Goal: Book appointment/travel/reservation

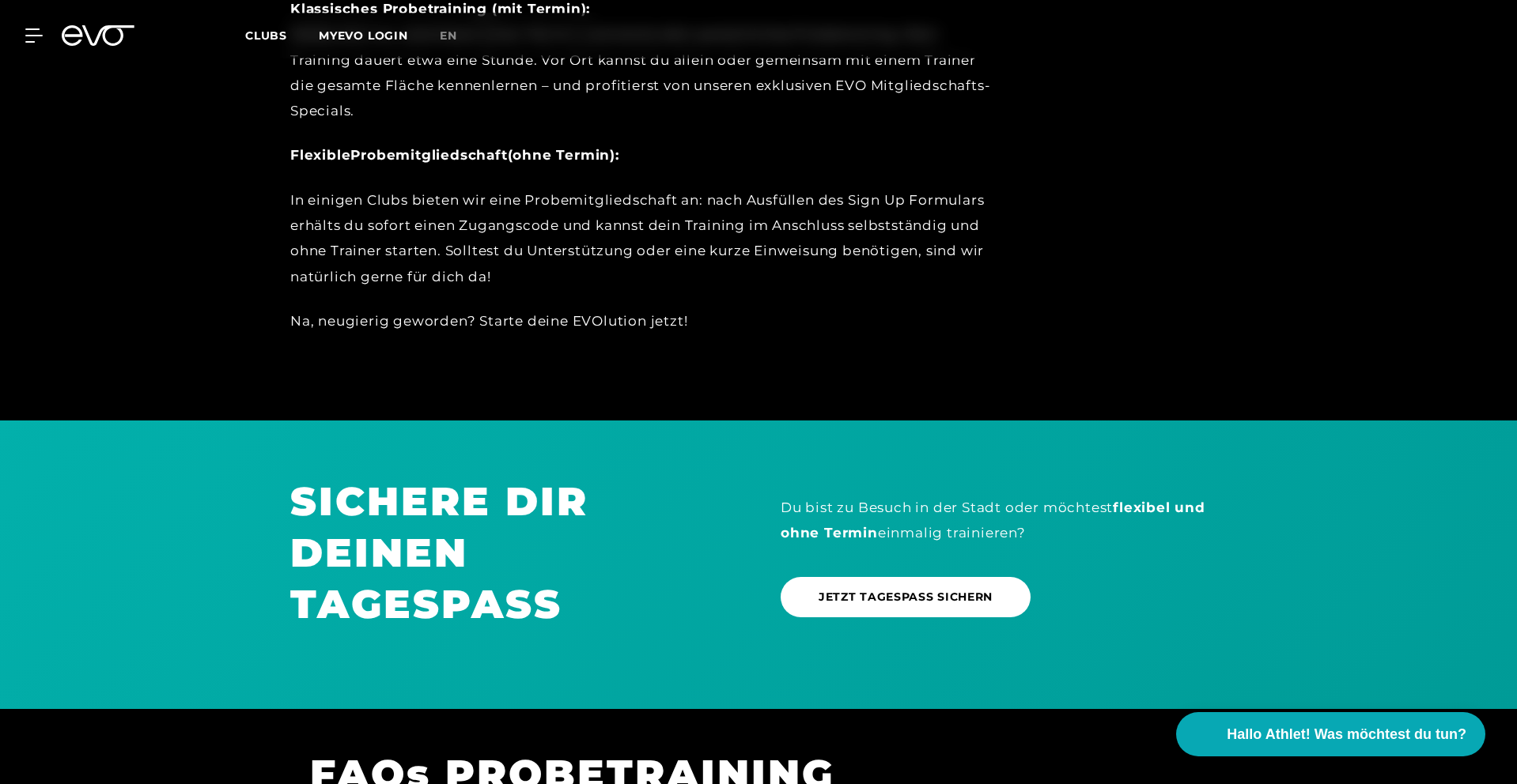
scroll to position [579, 0]
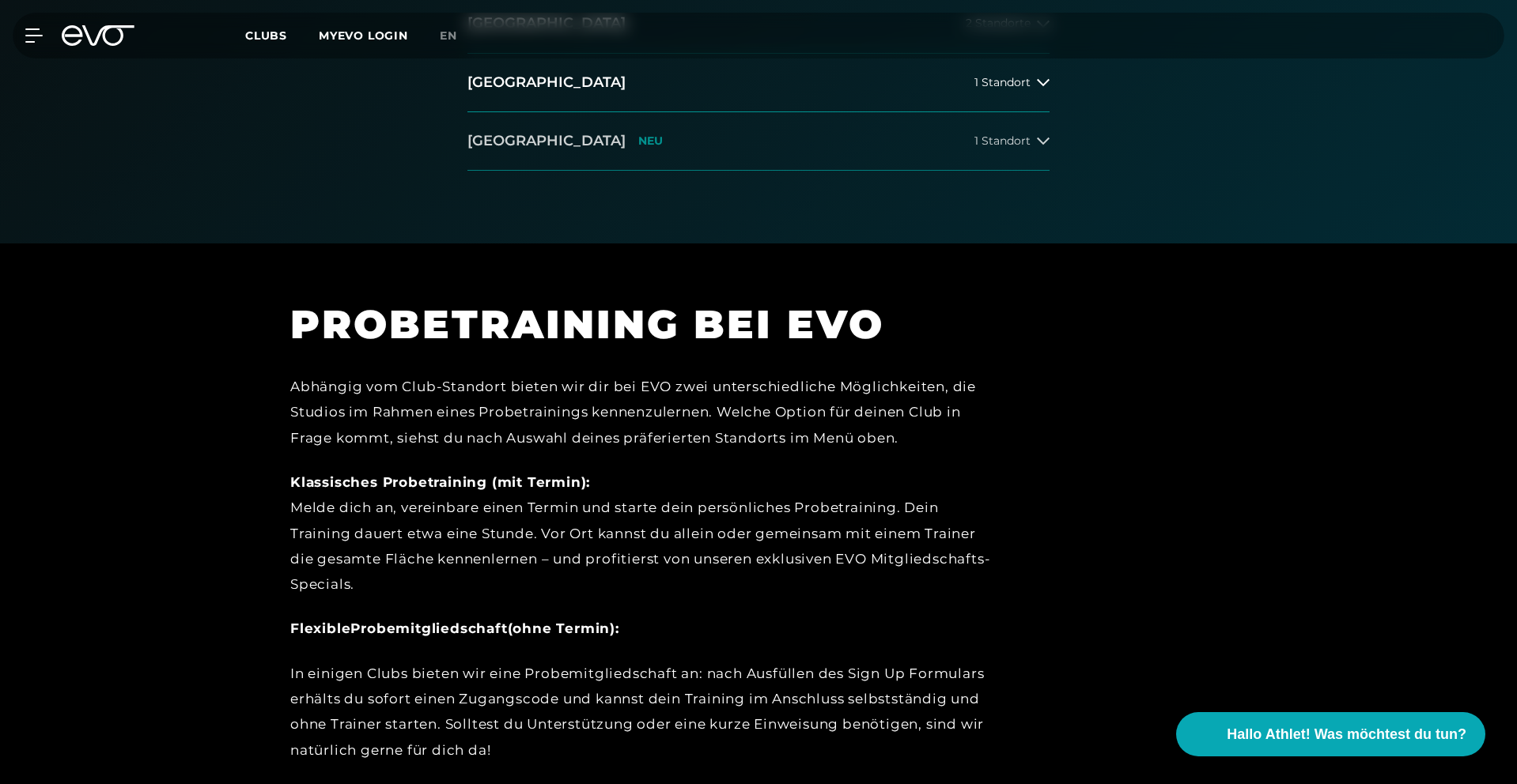
click at [588, 157] on button "[GEOGRAPHIC_DATA] NEU 1 Standort" at bounding box center [758, 141] width 582 height 58
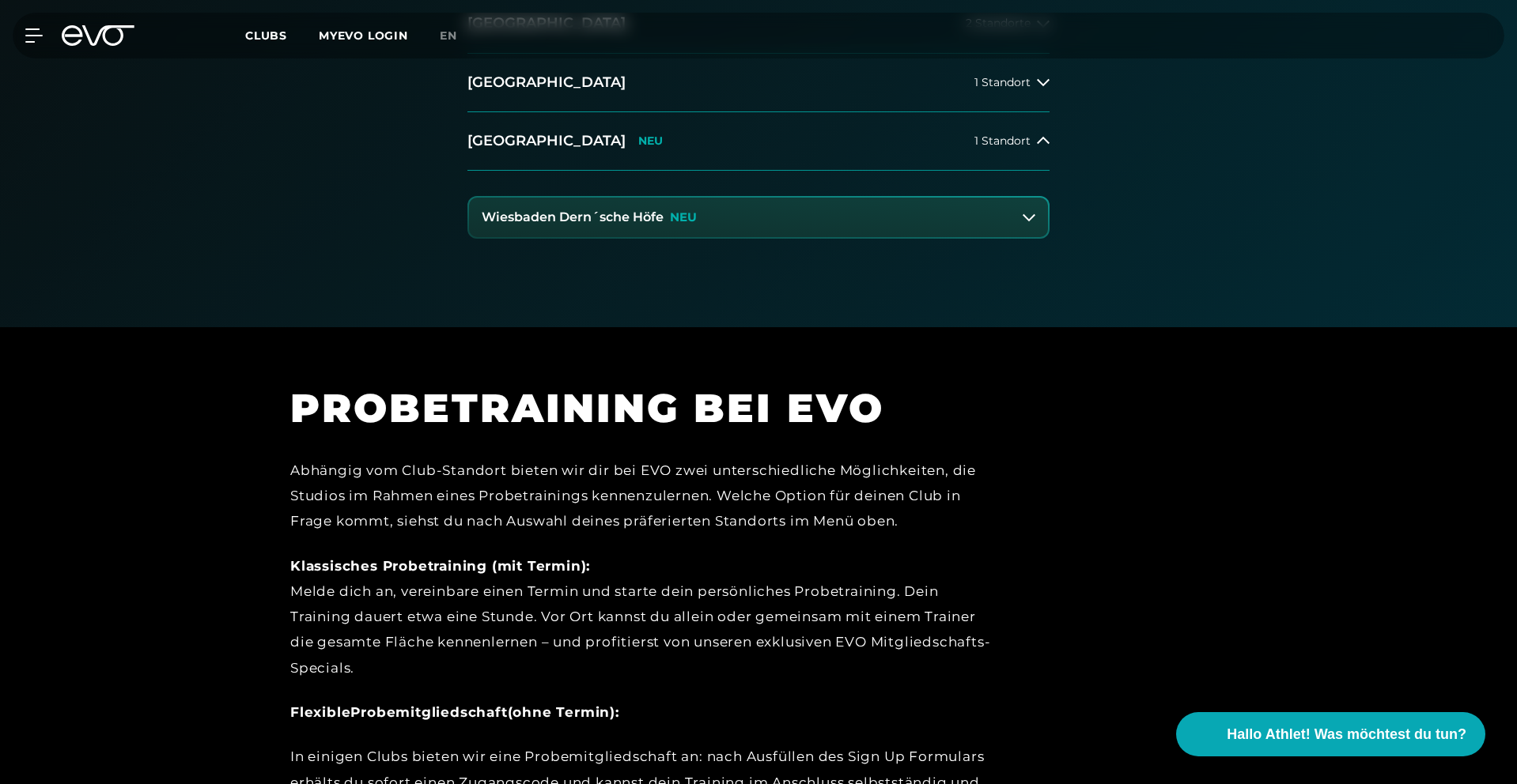
click at [603, 213] on h3 "Wiesbaden Dern´sche Höfe" at bounding box center [572, 217] width 182 height 14
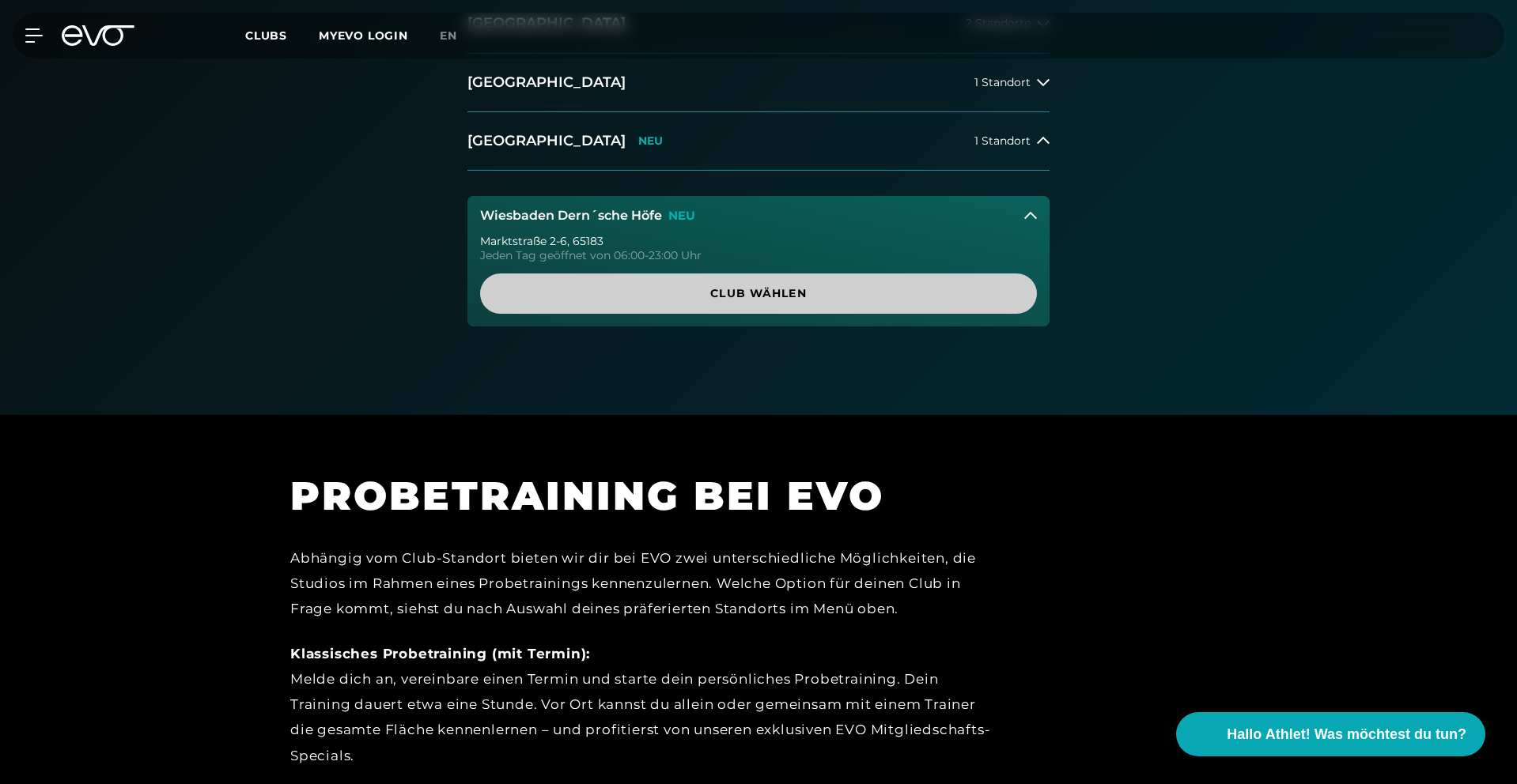
click at [770, 295] on span "Club wählen" at bounding box center [758, 294] width 481 height 17
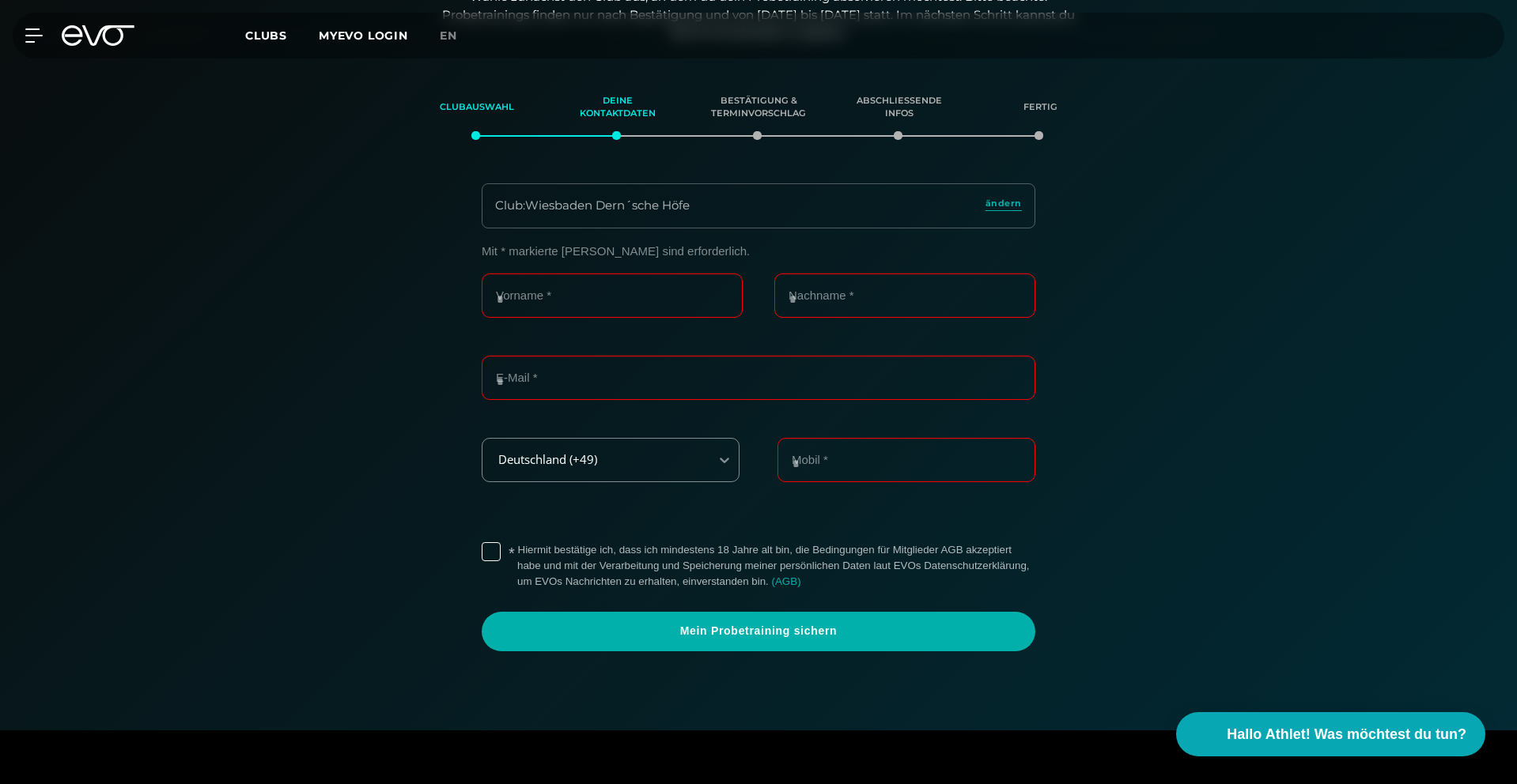
scroll to position [271, 0]
drag, startPoint x: 582, startPoint y: 278, endPoint x: 581, endPoint y: 286, distance: 8.1
click at [581, 278] on input "Vorname *" at bounding box center [612, 297] width 261 height 44
type input "*****"
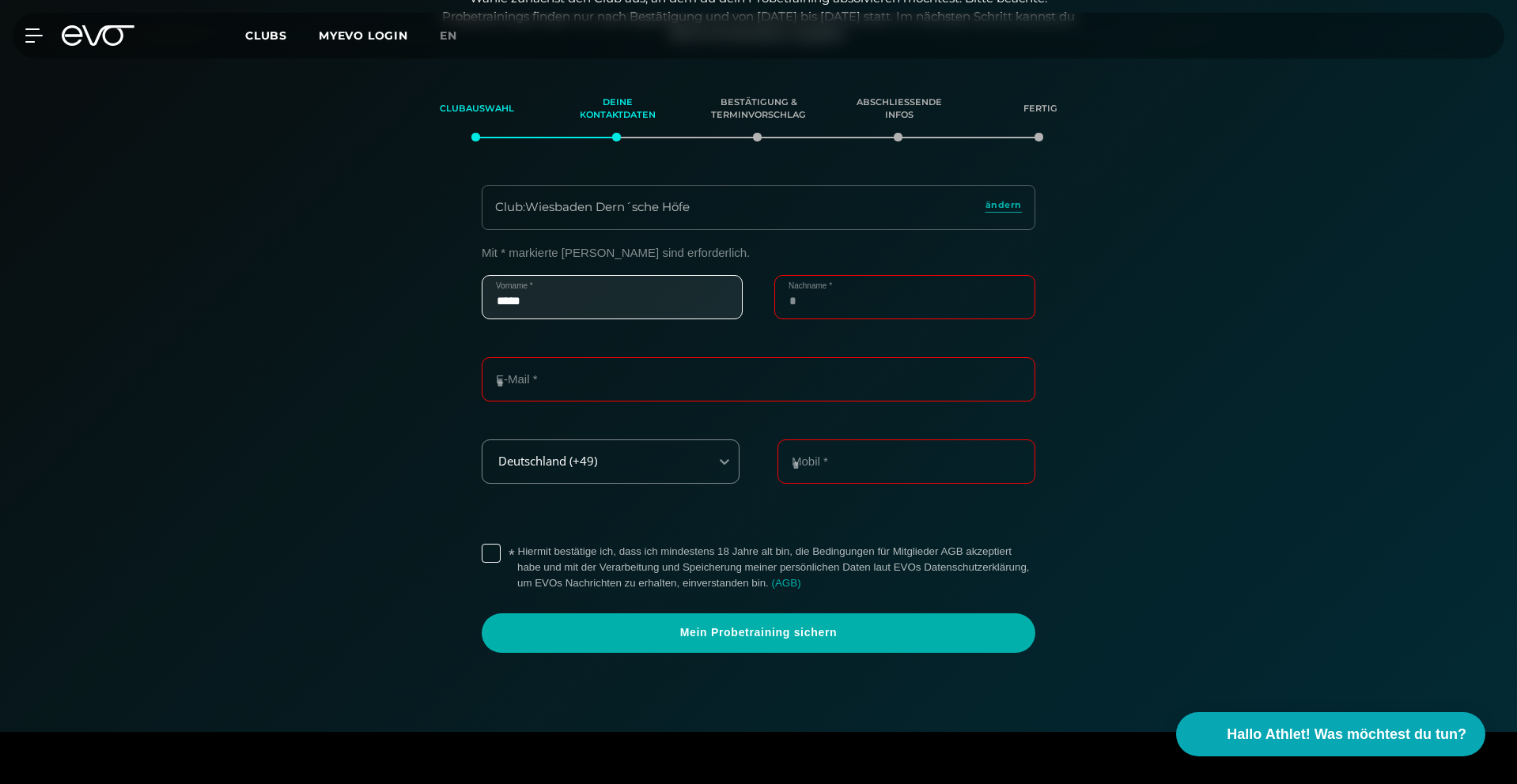
type input "**********"
click at [577, 403] on div "E-Mail *" at bounding box center [758, 388] width 553 height 63
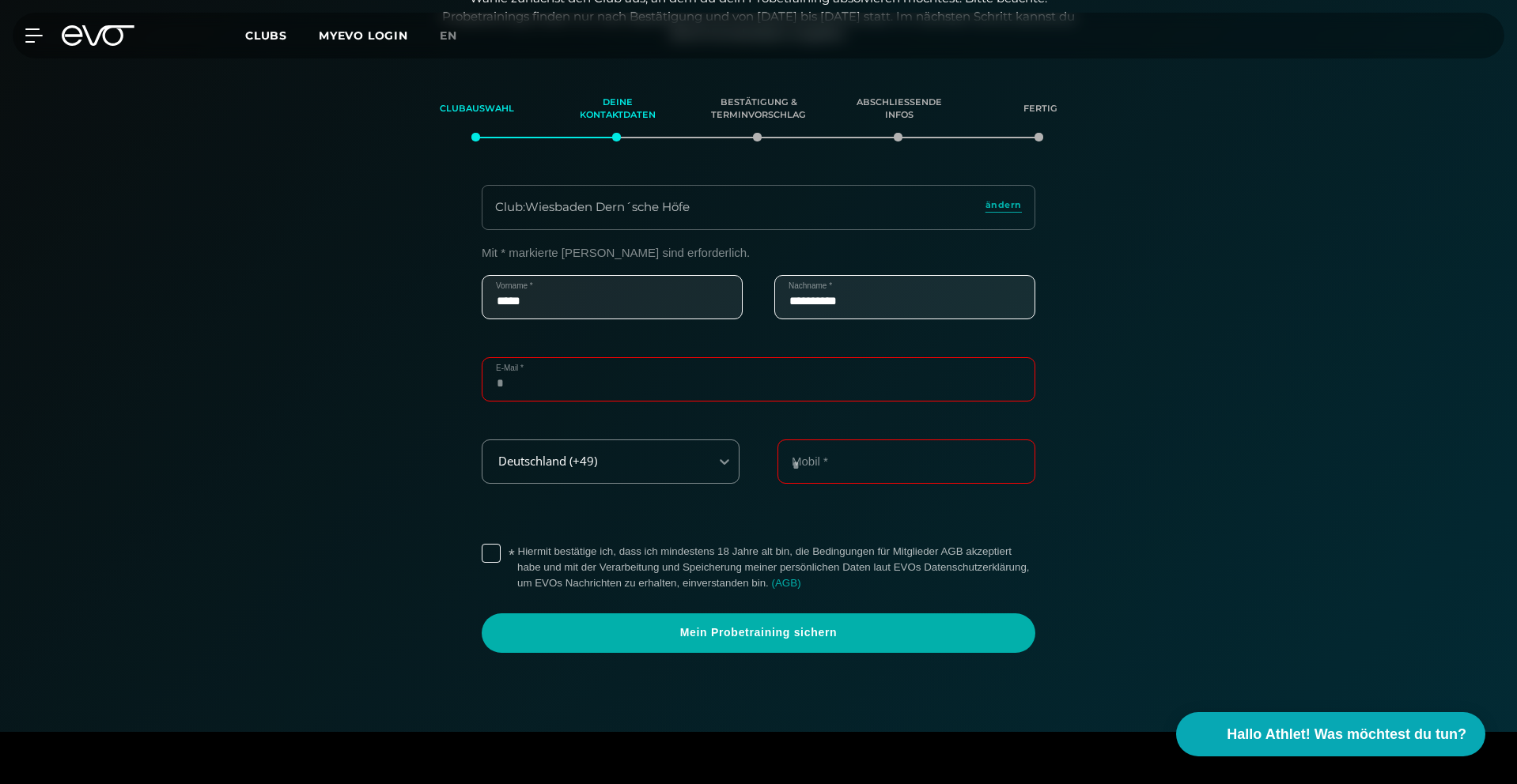
click at [576, 393] on input "E-Mail *" at bounding box center [758, 379] width 553 height 44
click at [683, 395] on input "**********" at bounding box center [758, 379] width 553 height 44
type input "**********"
click at [518, 560] on label "* Hiermit bestätige ich, dass ich mindestens 18 Jahre alt bin, die Bedingungen …" at bounding box center [776, 567] width 518 height 47
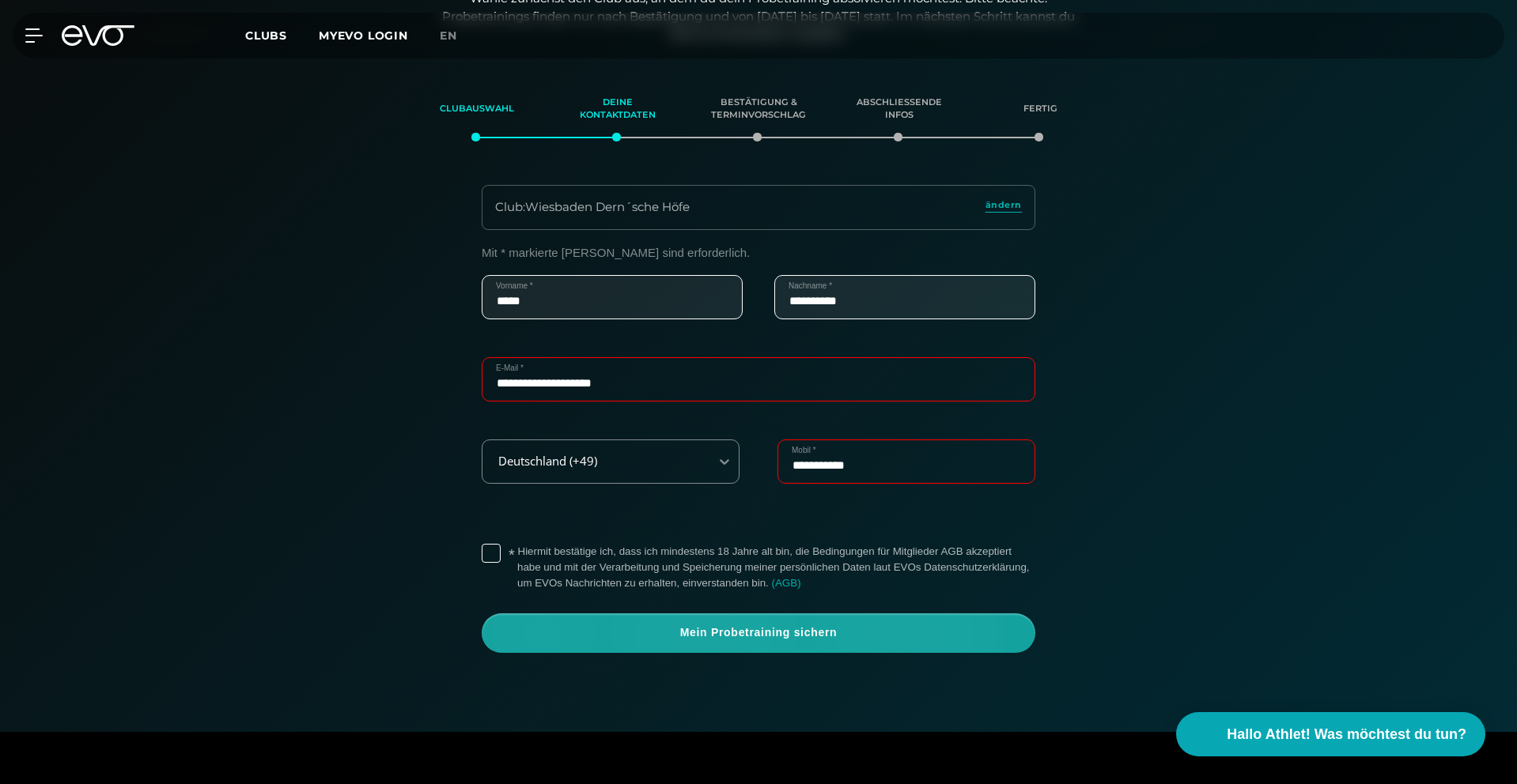
click at [577, 642] on span "Mein Probetraining sichern" at bounding box center [758, 633] width 553 height 40
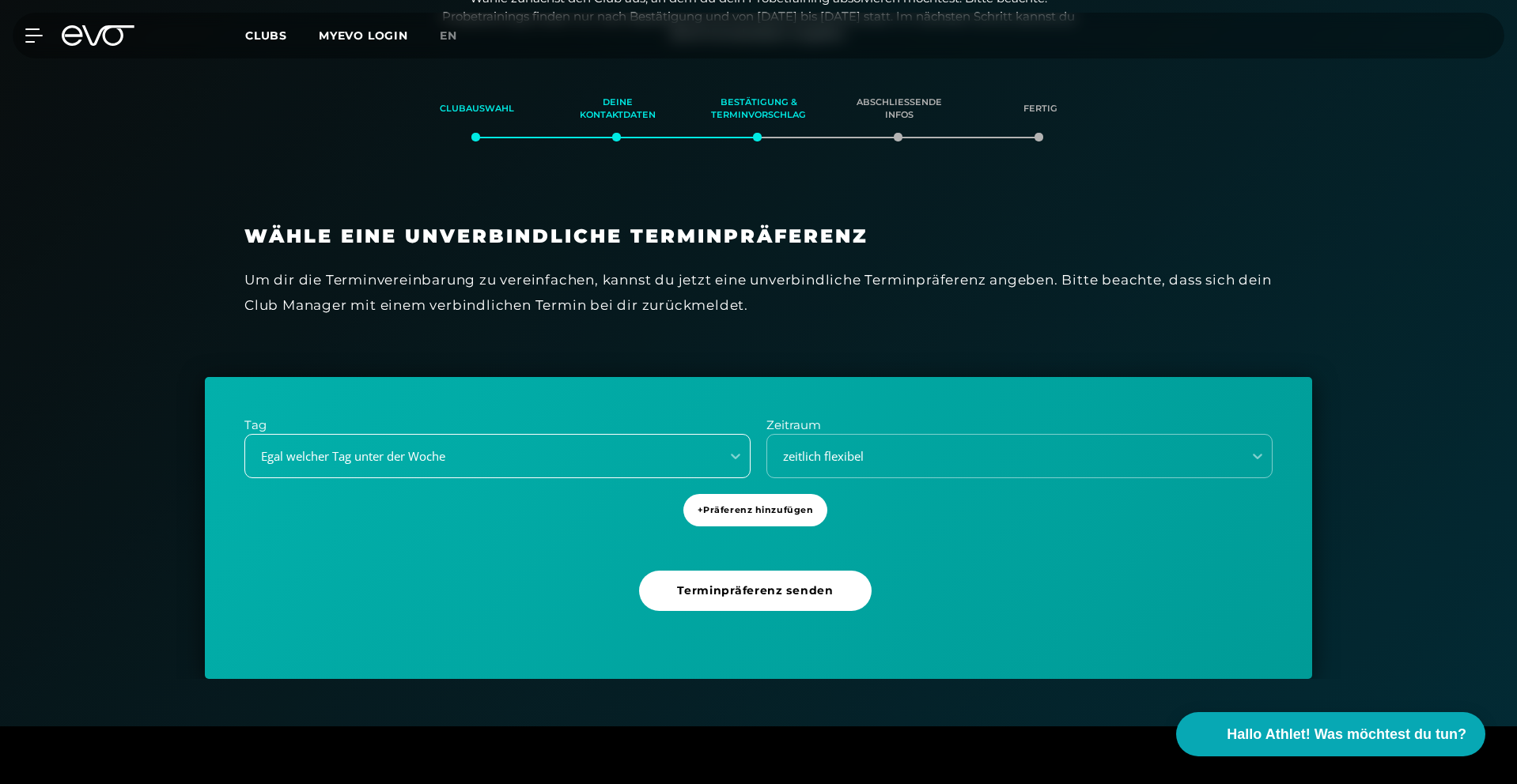
click at [454, 455] on div "Egal welcher Tag unter der Woche" at bounding box center [478, 456] width 463 height 18
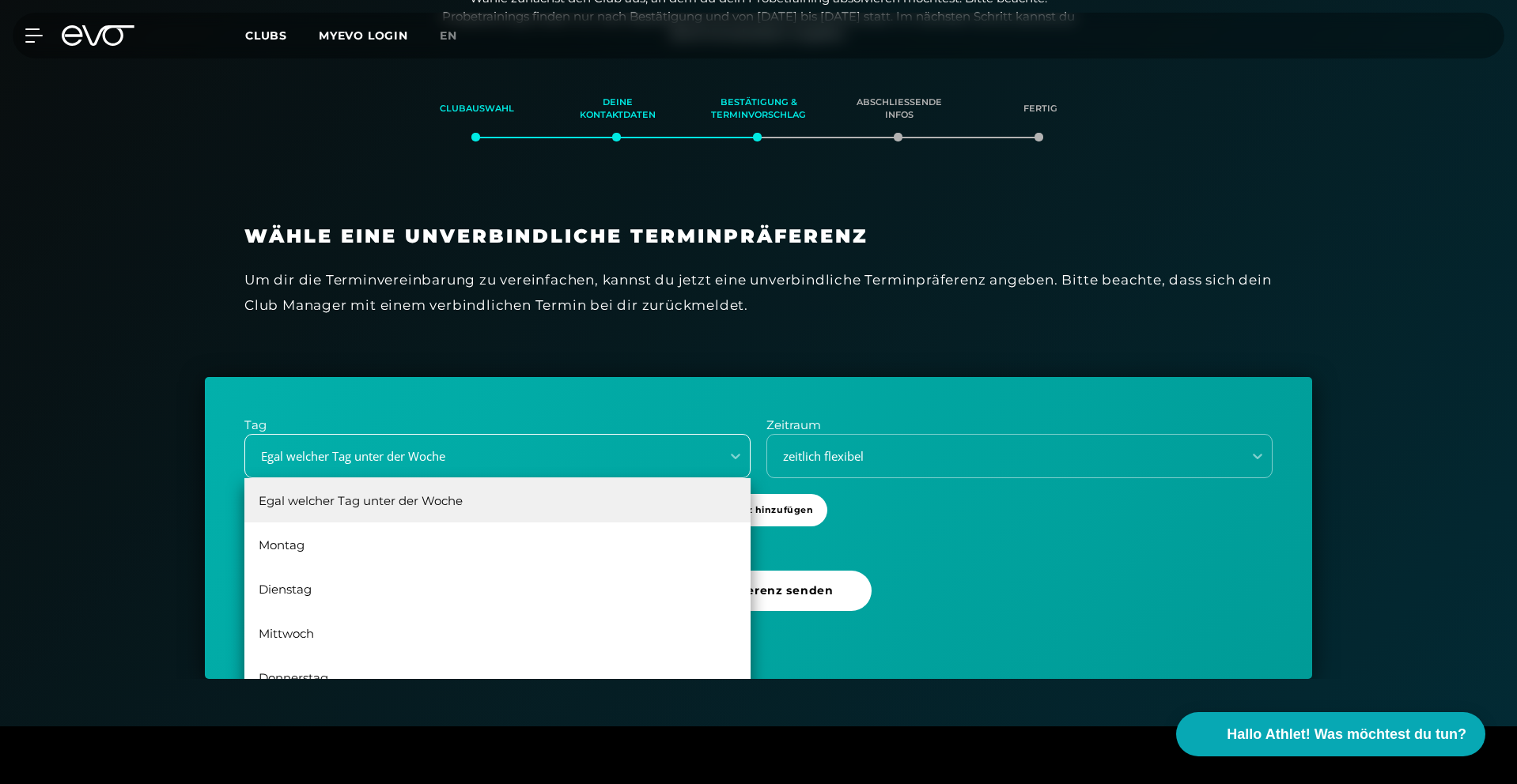
click at [454, 455] on div "Egal welcher Tag unter der Woche" at bounding box center [478, 456] width 463 height 18
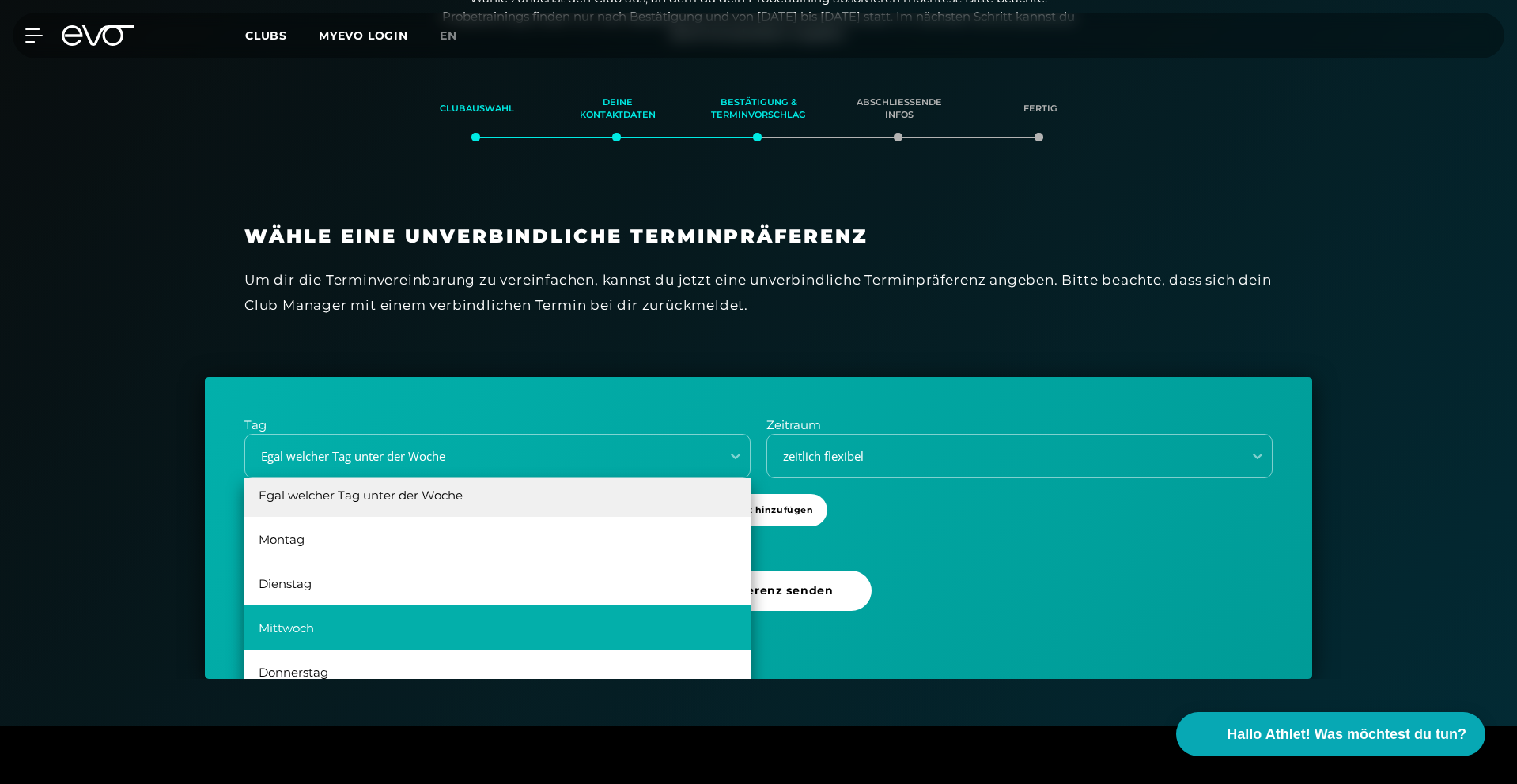
scroll to position [7, 0]
click at [371, 612] on div "Mittwoch" at bounding box center [497, 627] width 506 height 44
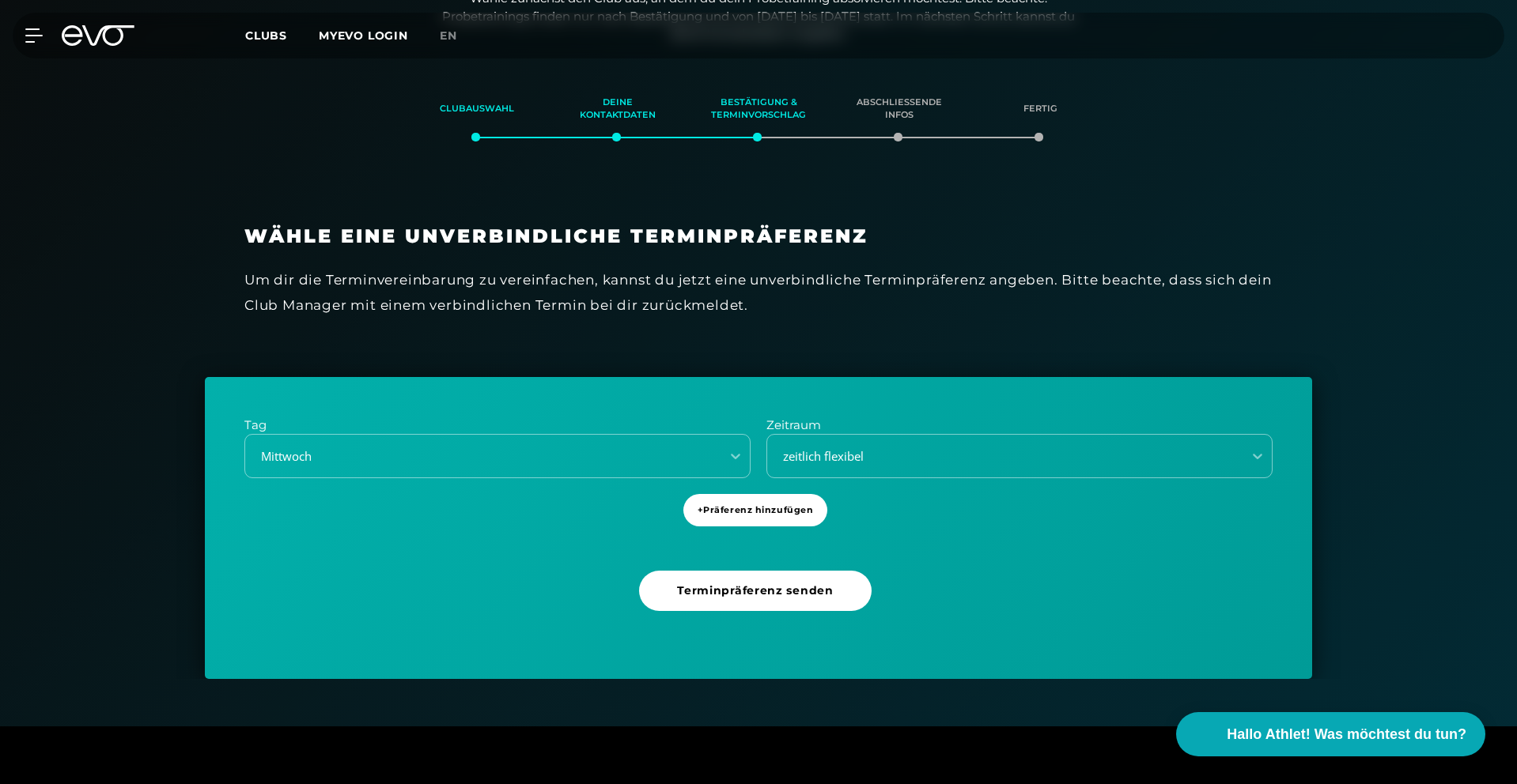
click at [381, 606] on div "Tag [DATE] Zeitraum zeitlich flexibel + Präferenz hinzufügen Terminpräferenz se…" at bounding box center [758, 528] width 1107 height 302
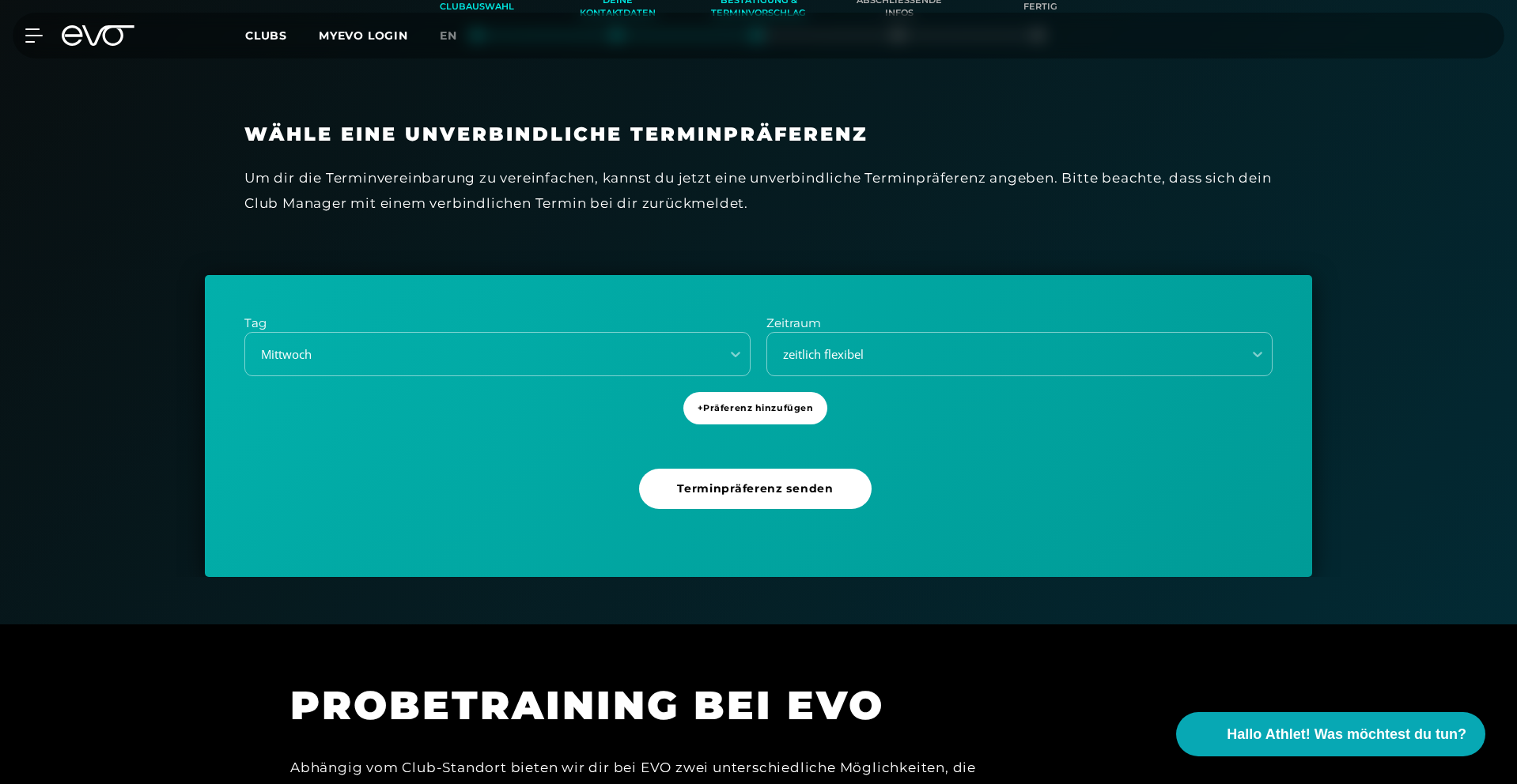
scroll to position [379, 0]
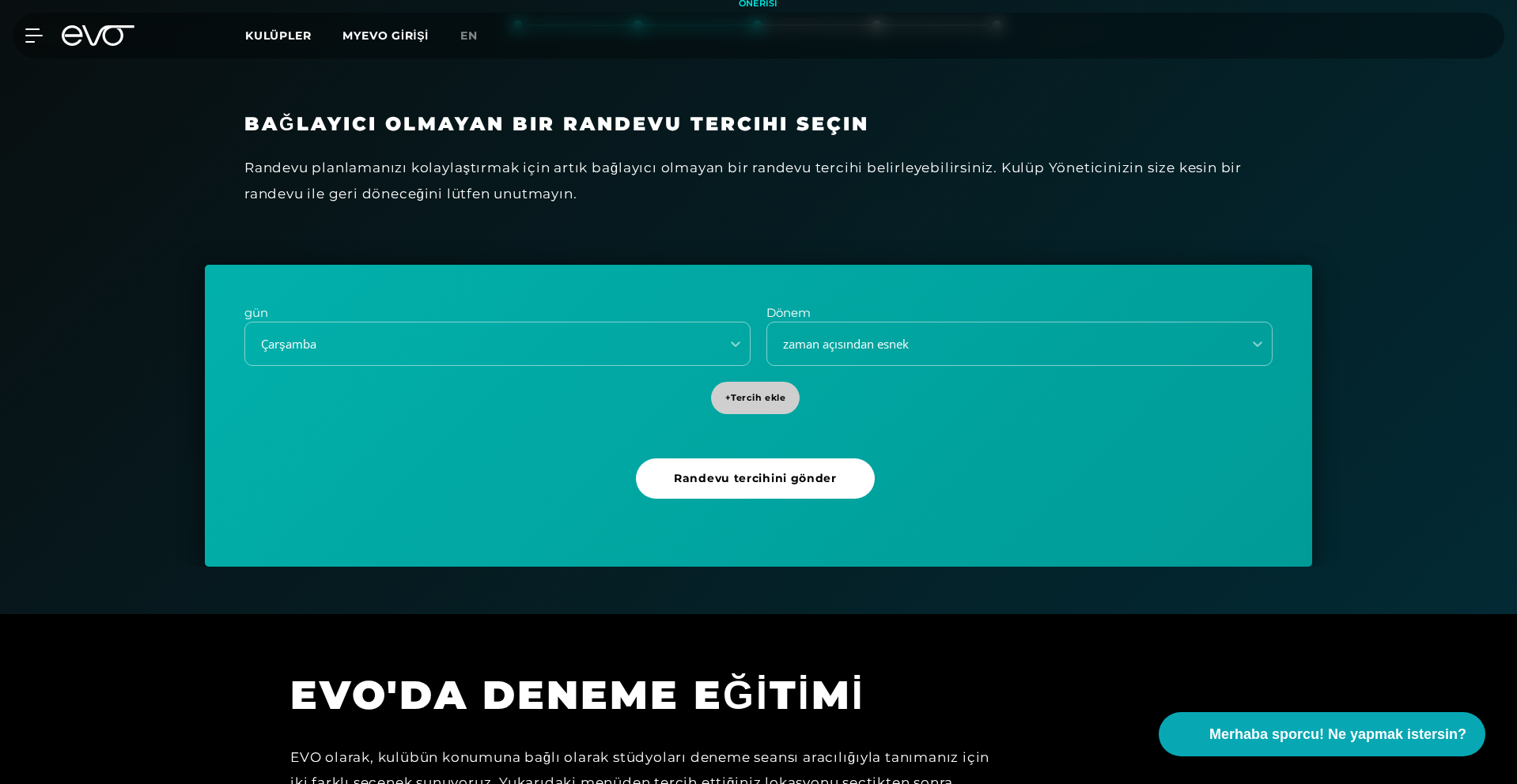
click at [750, 404] on span "+ Tercih ekle" at bounding box center [755, 398] width 61 height 13
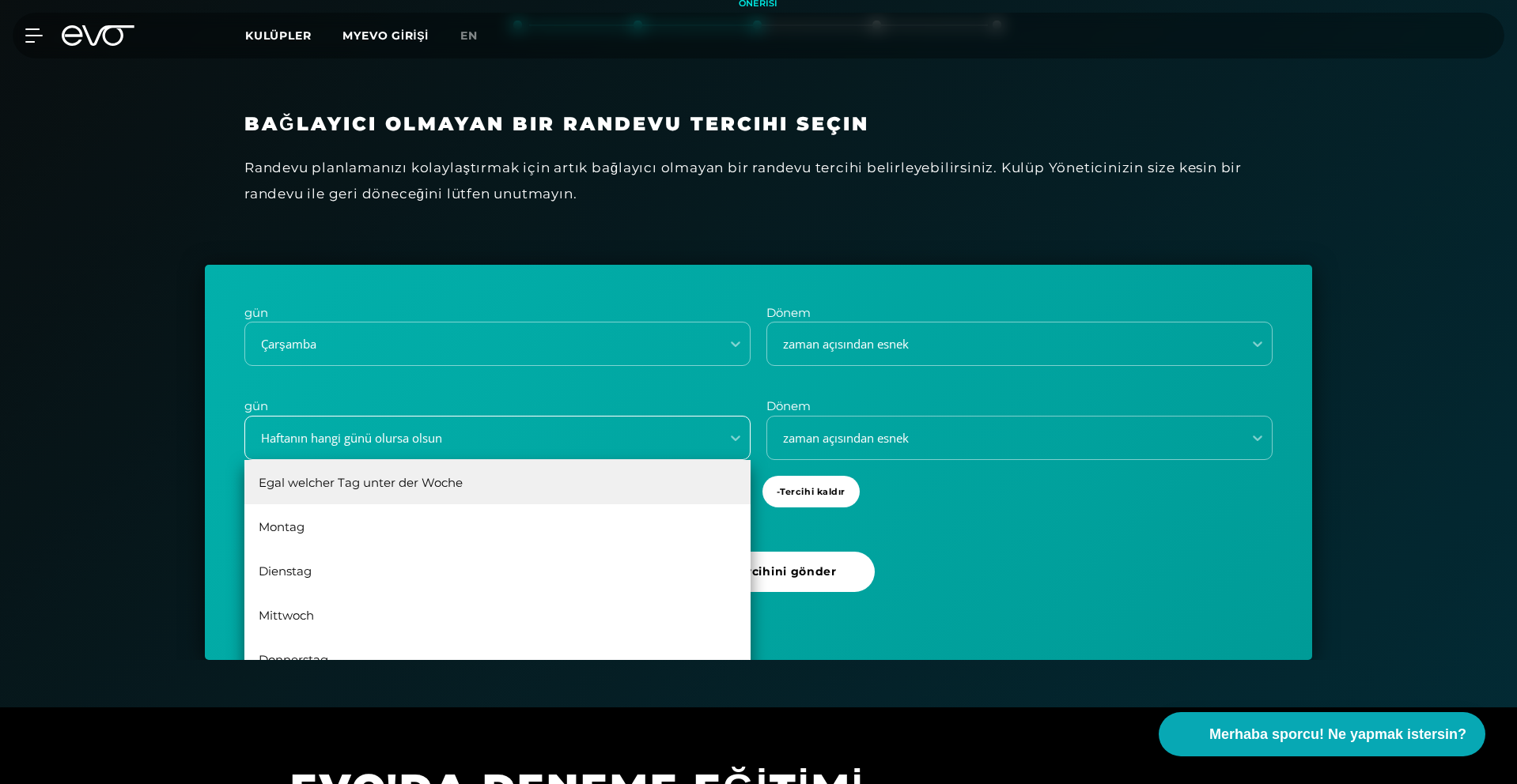
click at [499, 430] on div "Haftanın hangi günü olursa olsun" at bounding box center [478, 437] width 463 height 18
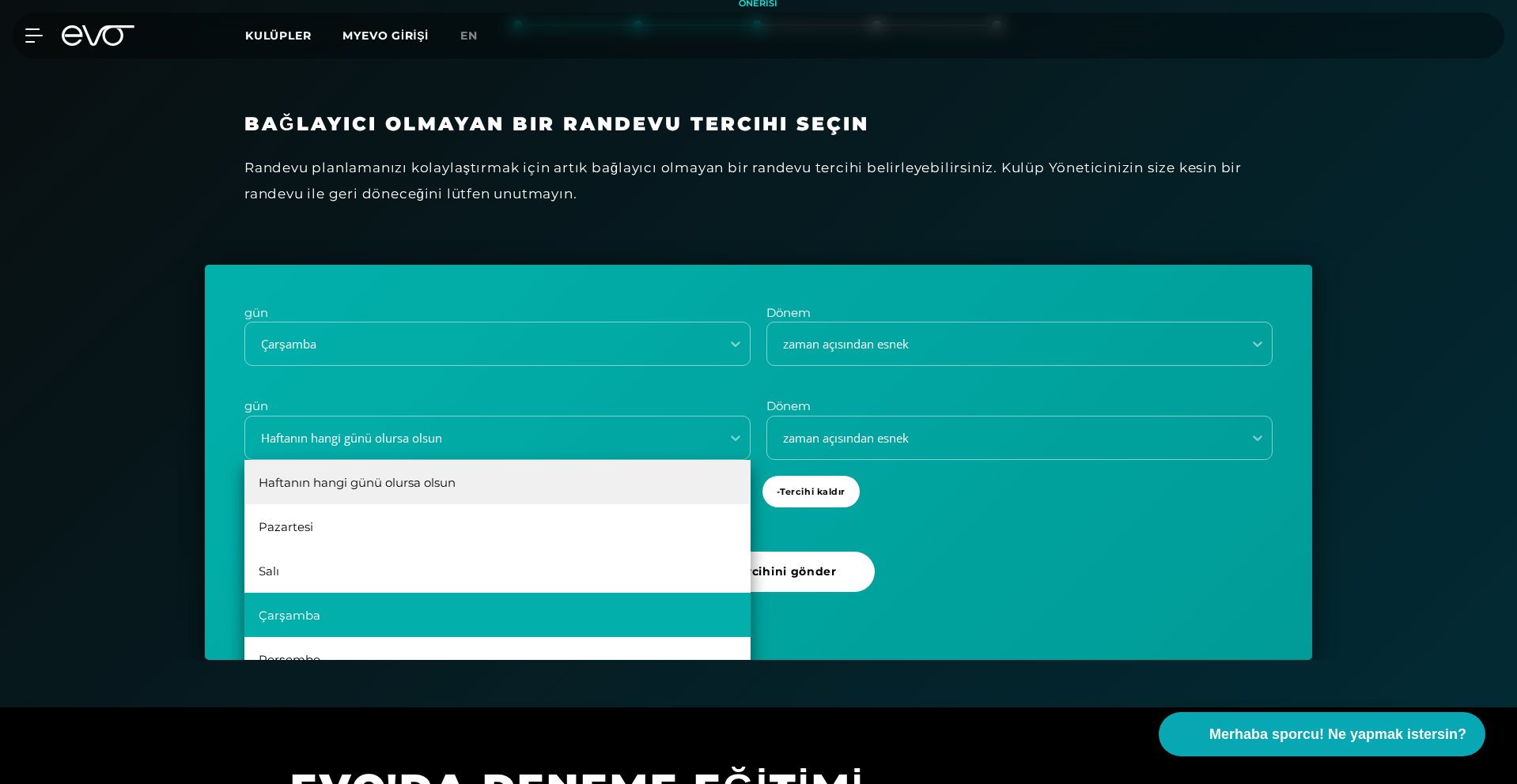
click at [344, 610] on div "Çarşamba" at bounding box center [497, 614] width 506 height 44
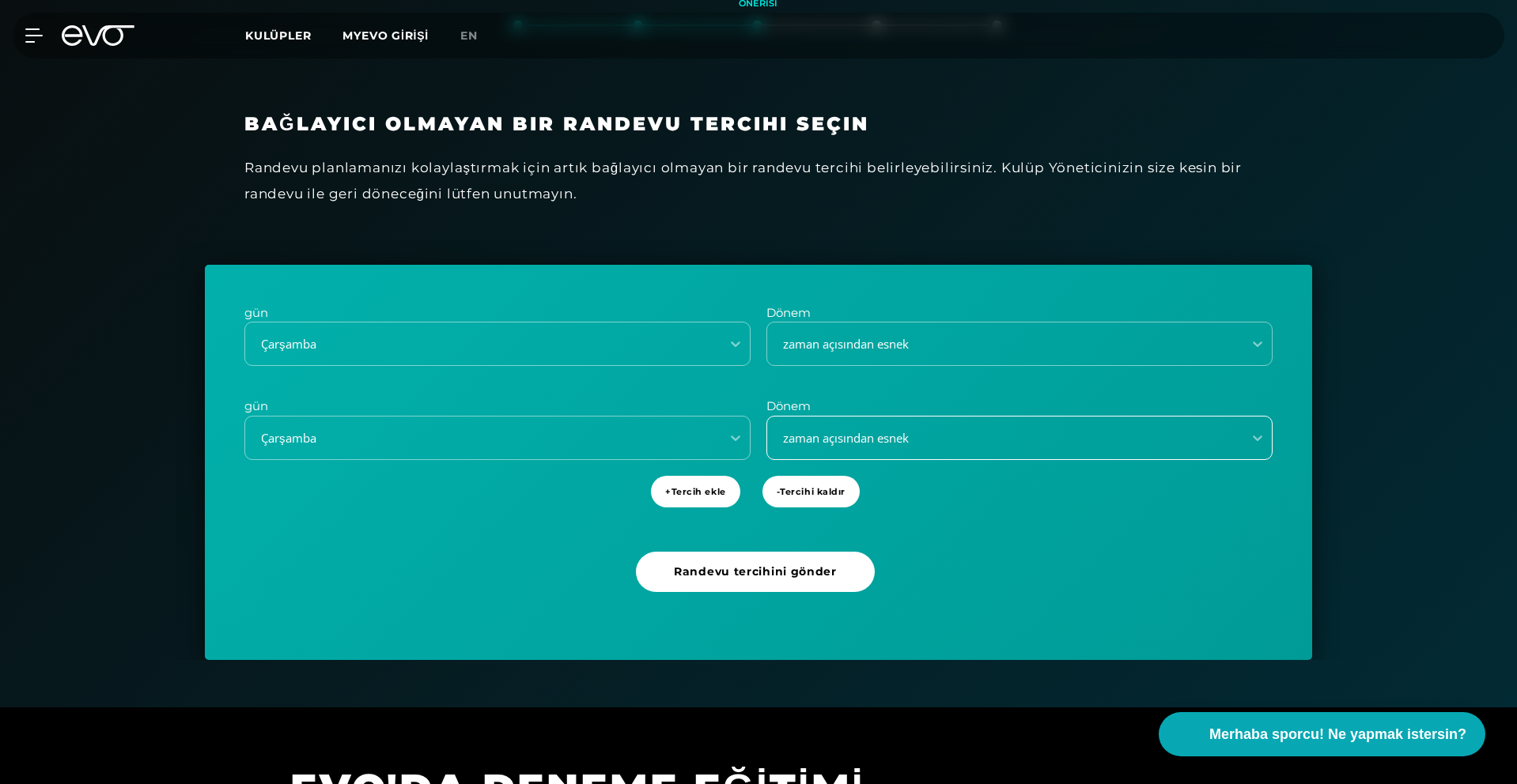
click at [942, 434] on div "zaman açısından esnek" at bounding box center [999, 437] width 463 height 18
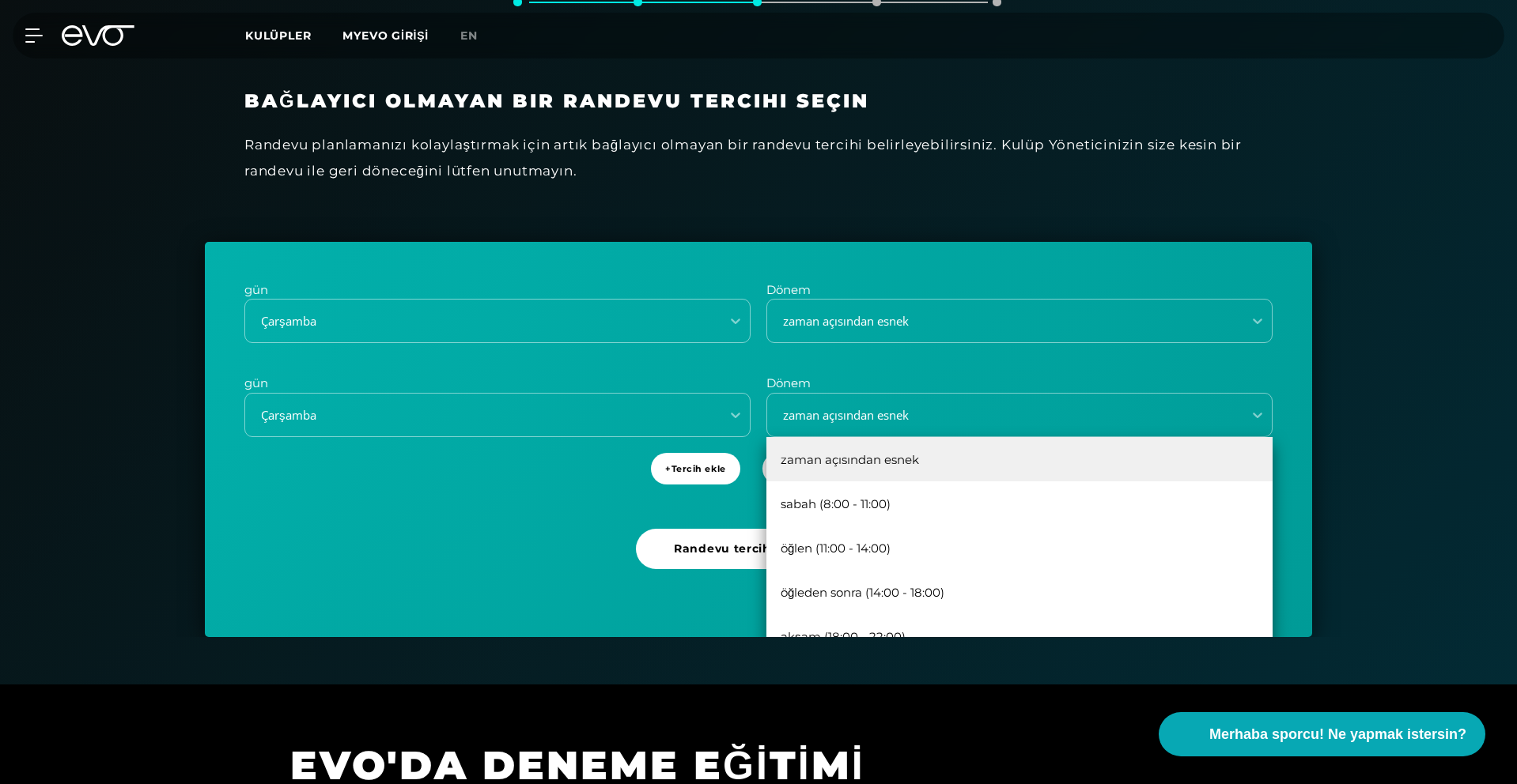
scroll to position [403, 0]
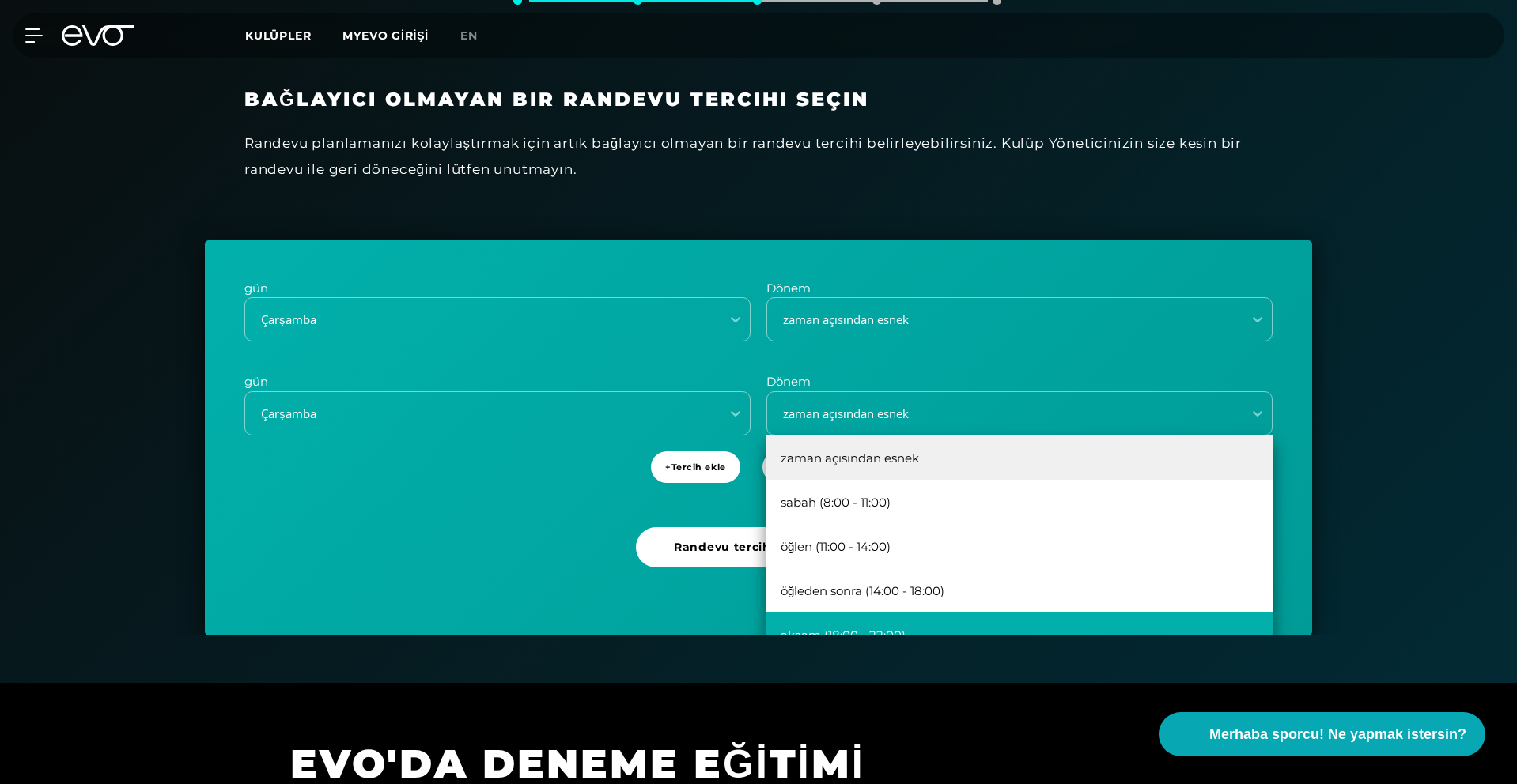
click at [897, 622] on div "akşam (18:00 - 22:00)" at bounding box center [1019, 634] width 506 height 44
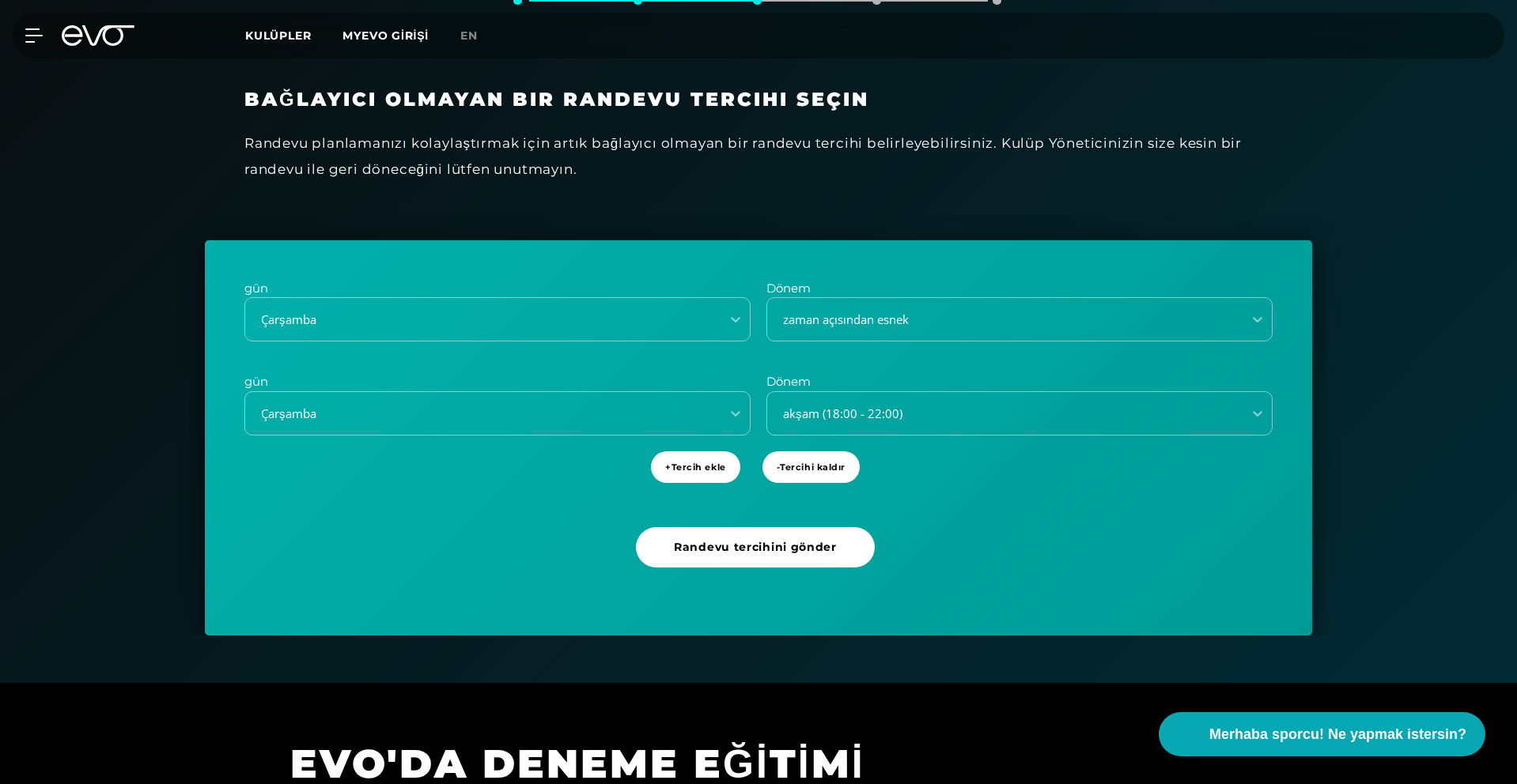
click at [978, 571] on div "gün Çarşamba Dönem zaman açısından esnek gün Çarşamba Dönem akşam (18:00 - 22:0…" at bounding box center [758, 438] width 1107 height 396
click at [871, 321] on font "zaman açısından esnek" at bounding box center [845, 319] width 125 height 16
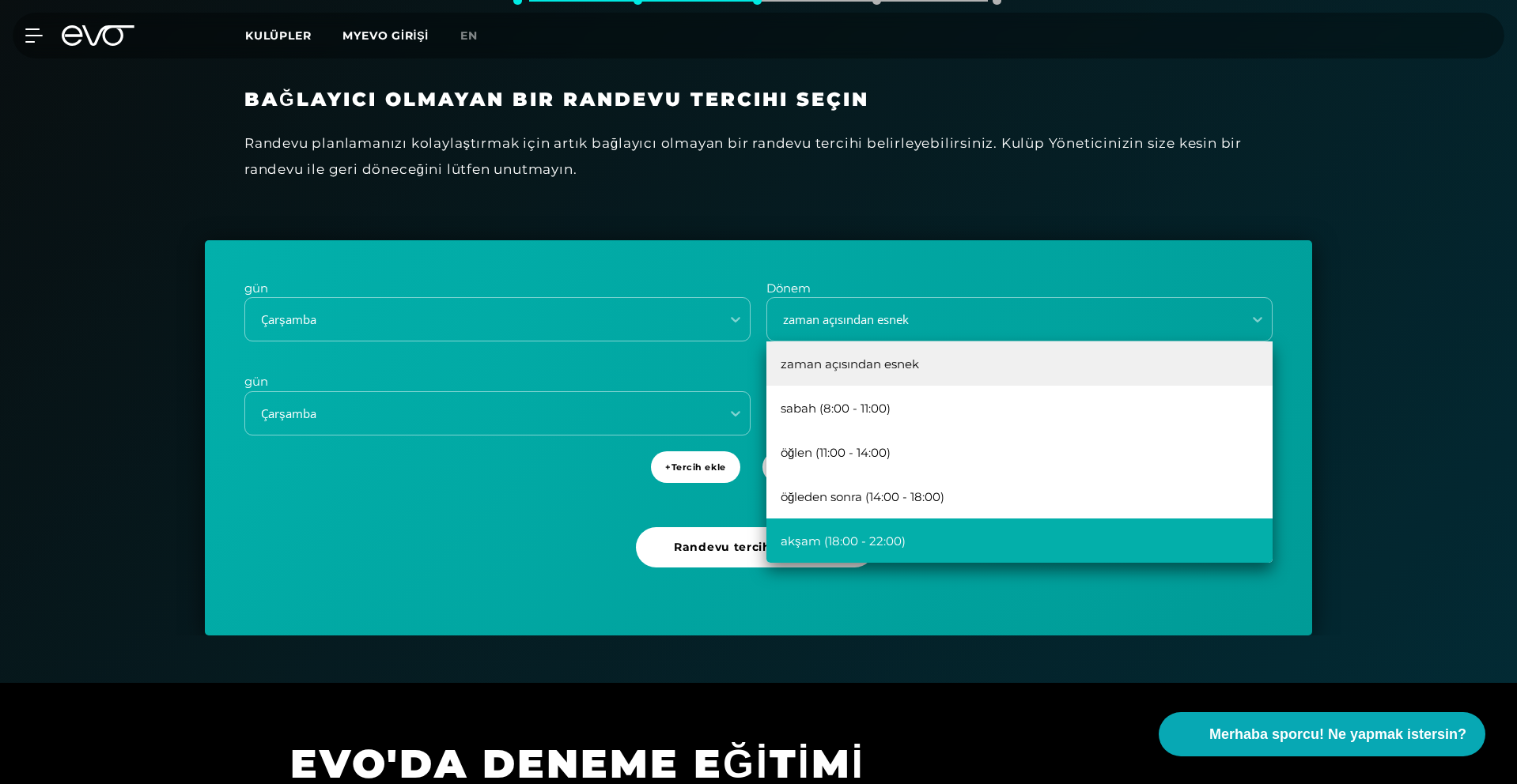
click at [891, 535] on font "akşam (18:00 - 22:00)" at bounding box center [843, 541] width 125 height 15
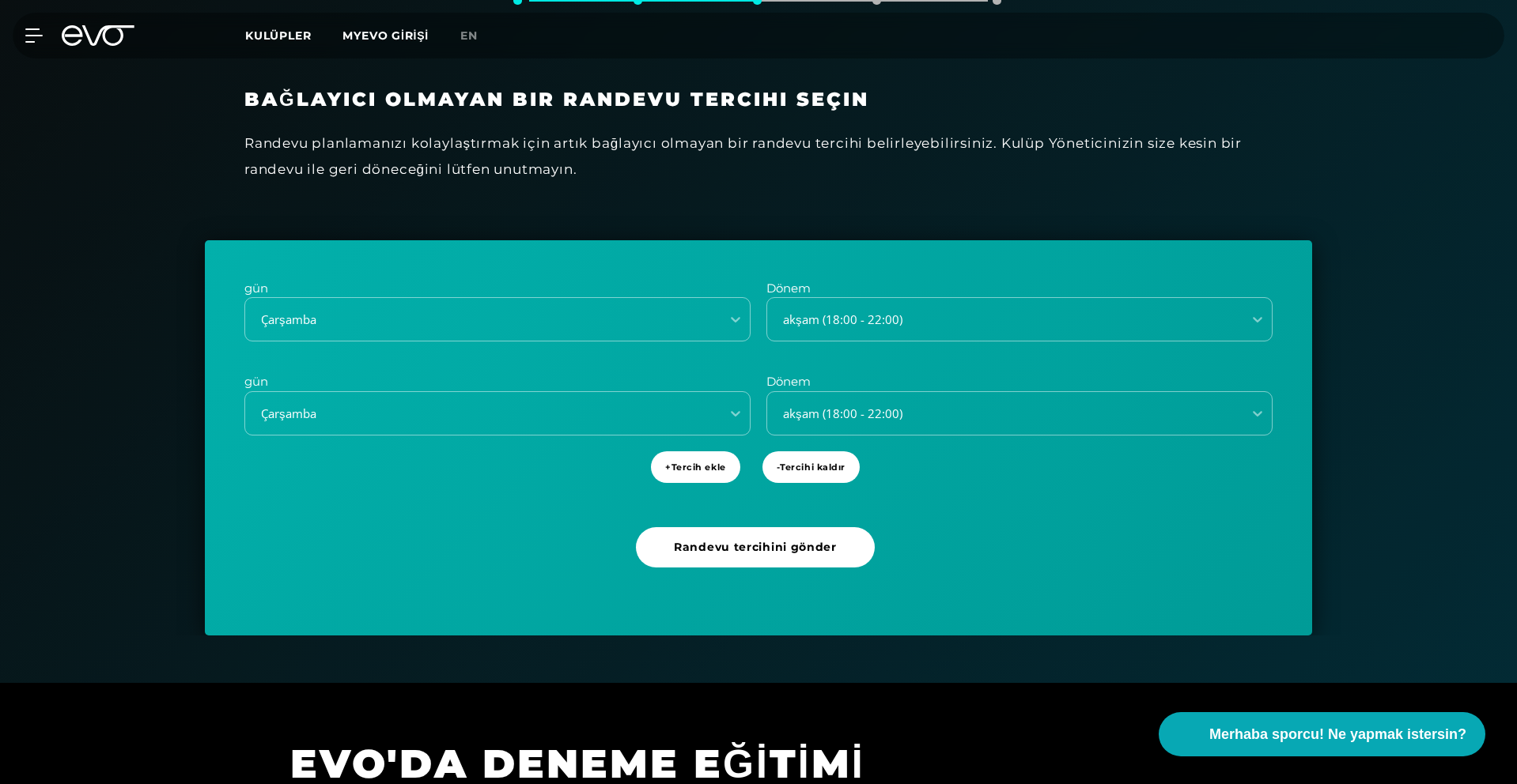
click at [1207, 557] on div "gün Çarşamba Dönem Akşam seçeneği (18:00 - 22:00) seçildi. akşam (18:00 - 22:00…" at bounding box center [758, 438] width 1107 height 396
click at [817, 548] on font "Randevu tercihini gönder" at bounding box center [755, 547] width 163 height 14
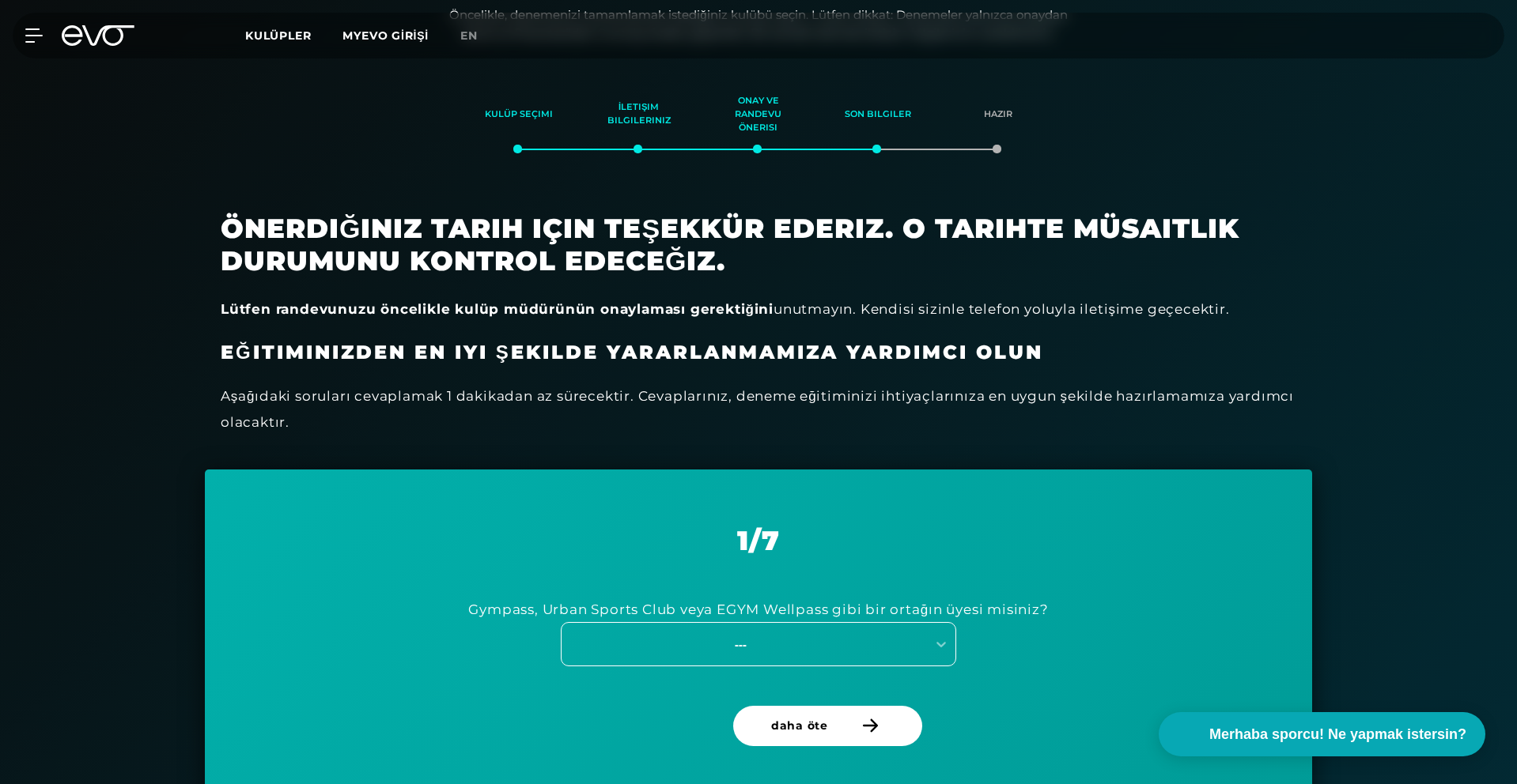
scroll to position [253, 0]
click at [994, 645] on div "Gympass, Urban Sports Club veya EGYM Wellpass gibi bir ortağın üyesi misiniz? -…" at bounding box center [758, 632] width 1029 height 149
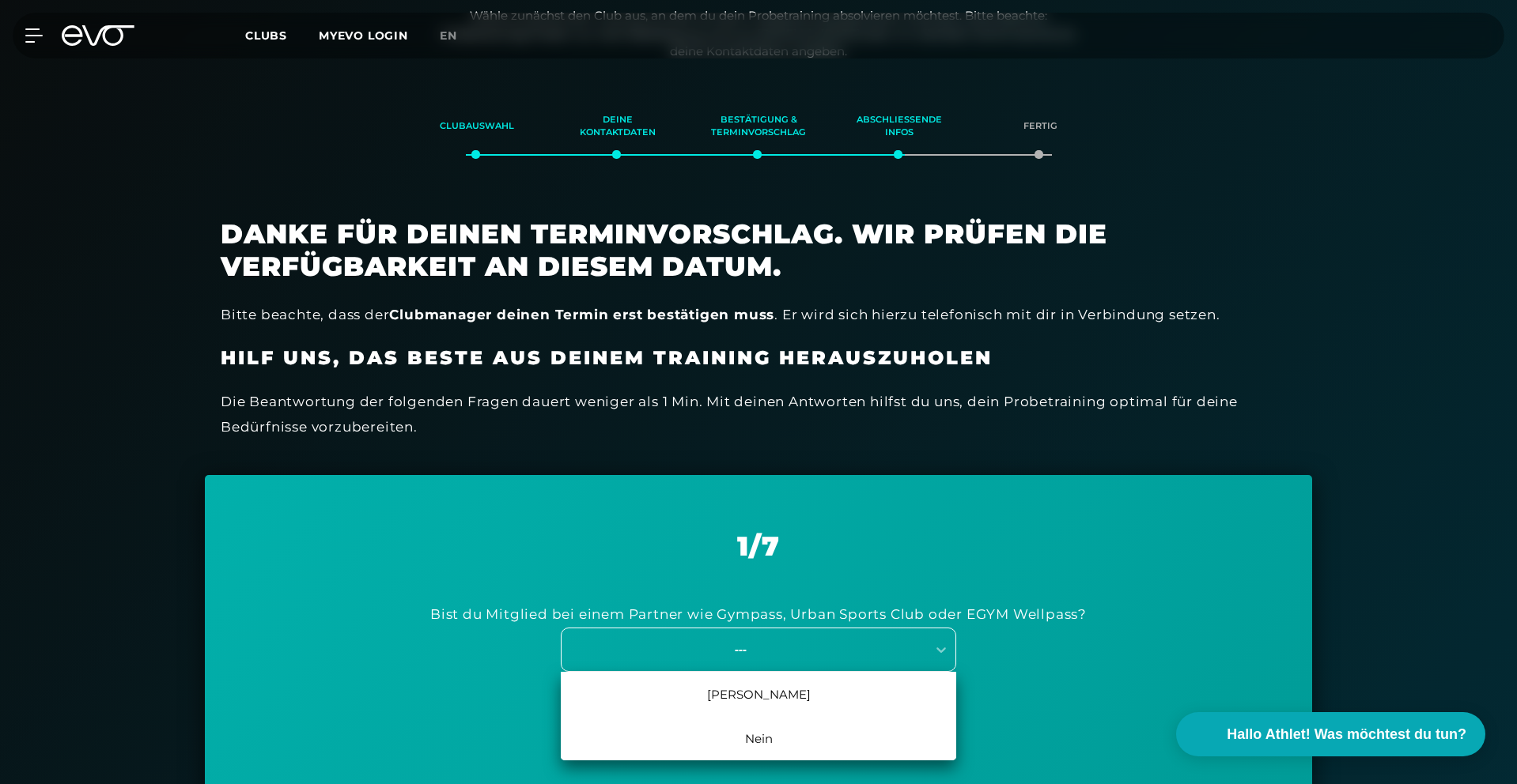
click at [797, 665] on div "---" at bounding box center [758, 649] width 395 height 44
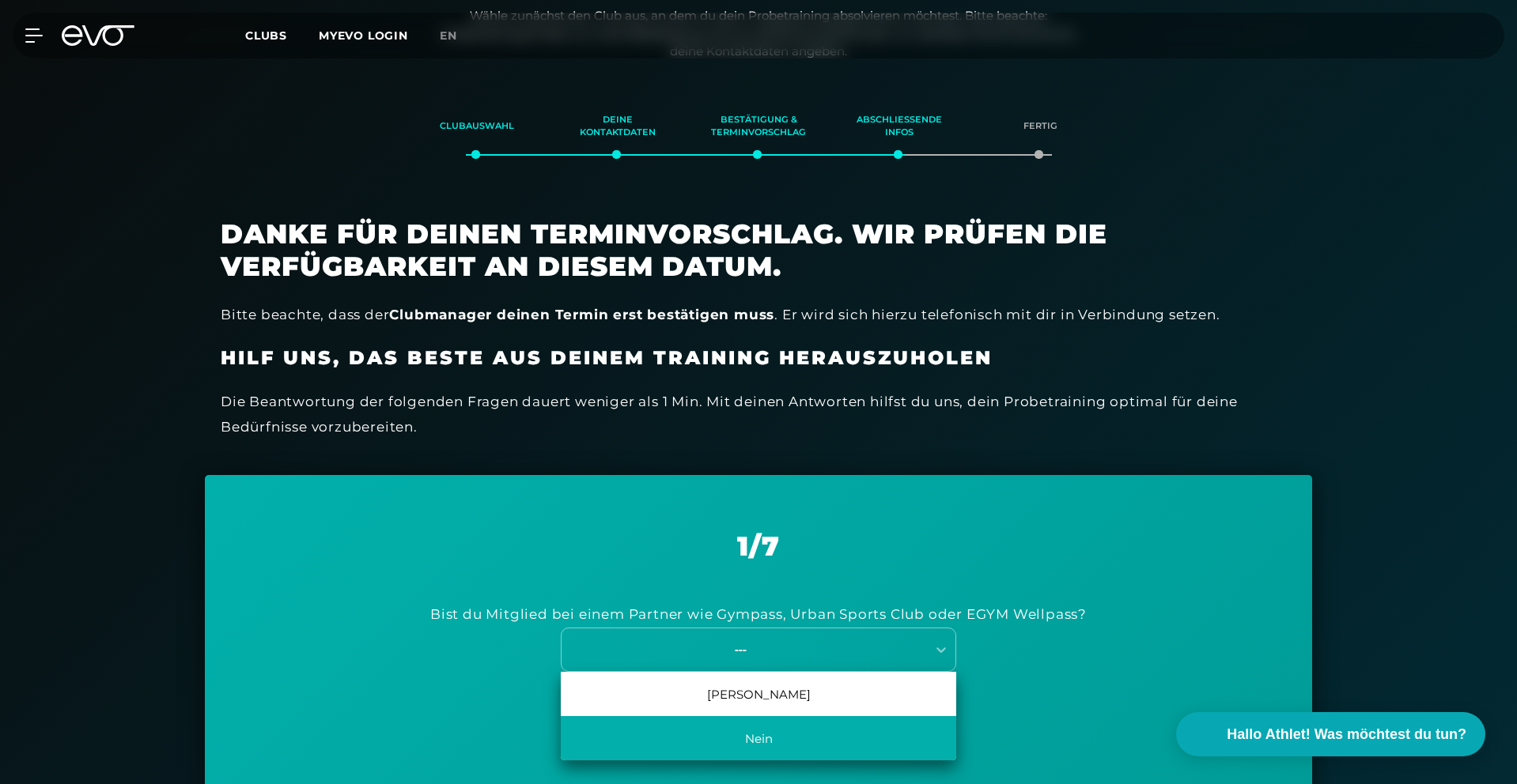
click at [762, 721] on div "Nein" at bounding box center [758, 738] width 395 height 44
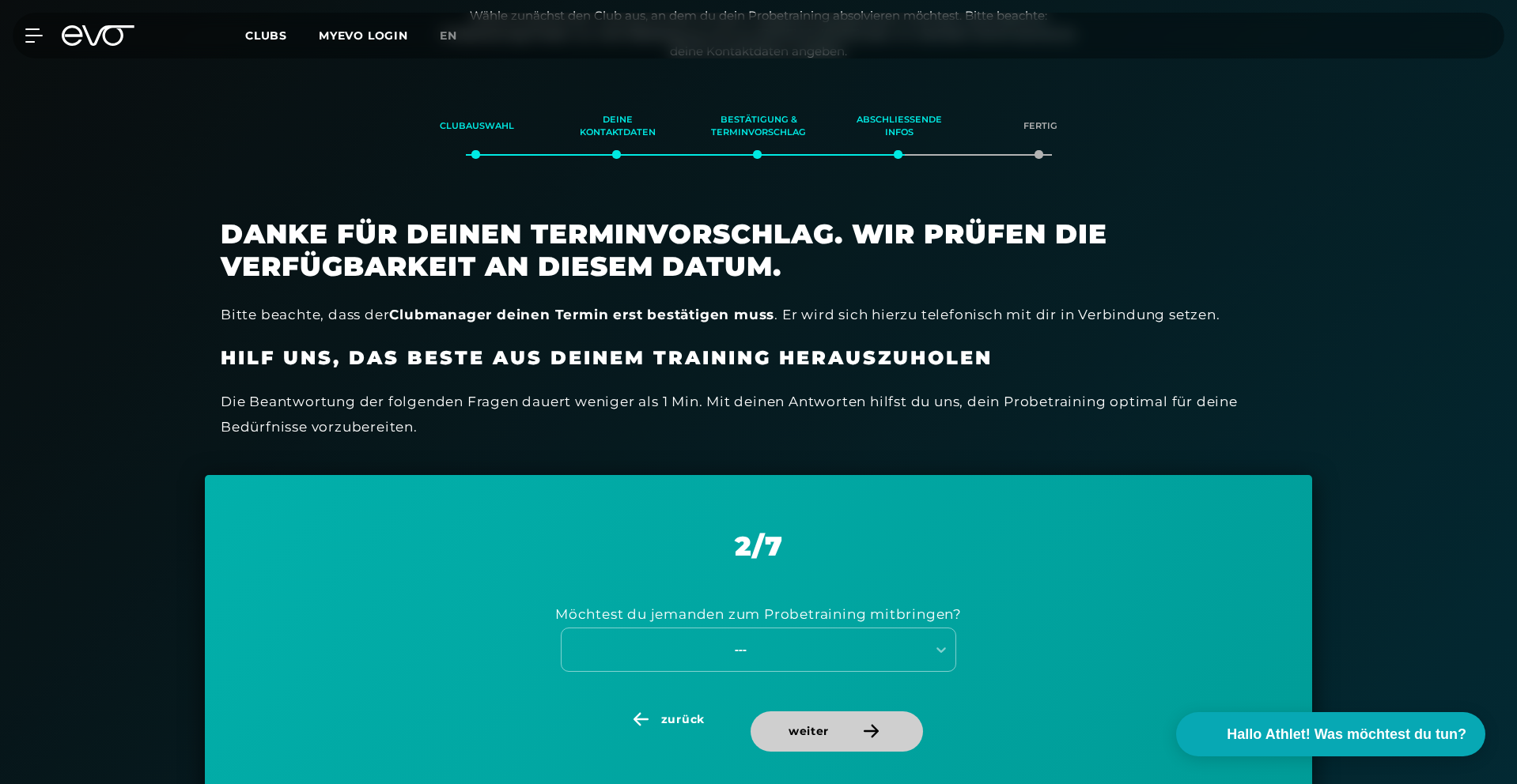
click at [817, 728] on span "weiter" at bounding box center [808, 732] width 41 height 17
click at [648, 727] on span "zurück" at bounding box center [666, 720] width 157 height 17
click at [781, 660] on div "---" at bounding box center [744, 649] width 365 height 22
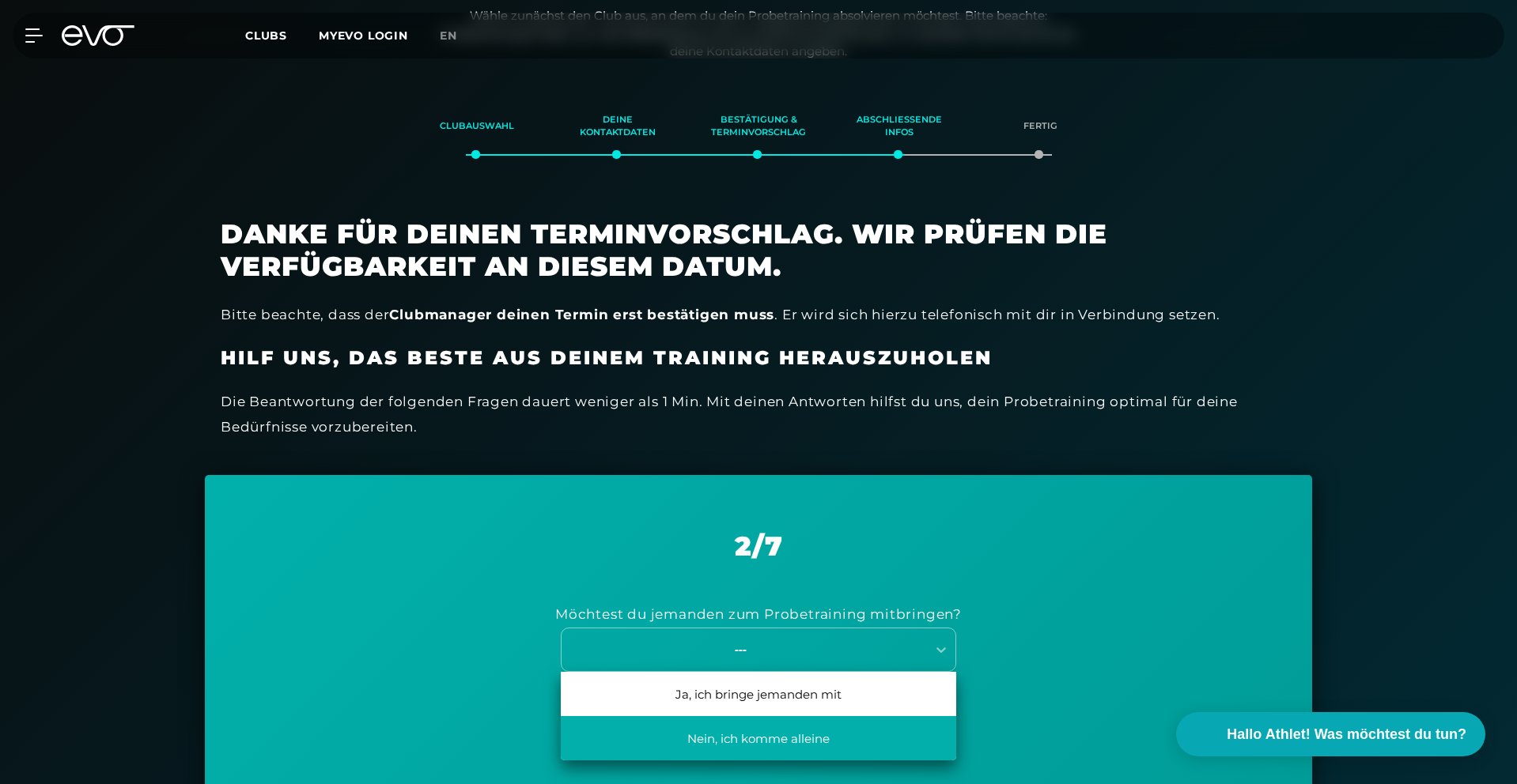
click at [758, 748] on div "Nein, ich komme alleine" at bounding box center [758, 738] width 395 height 44
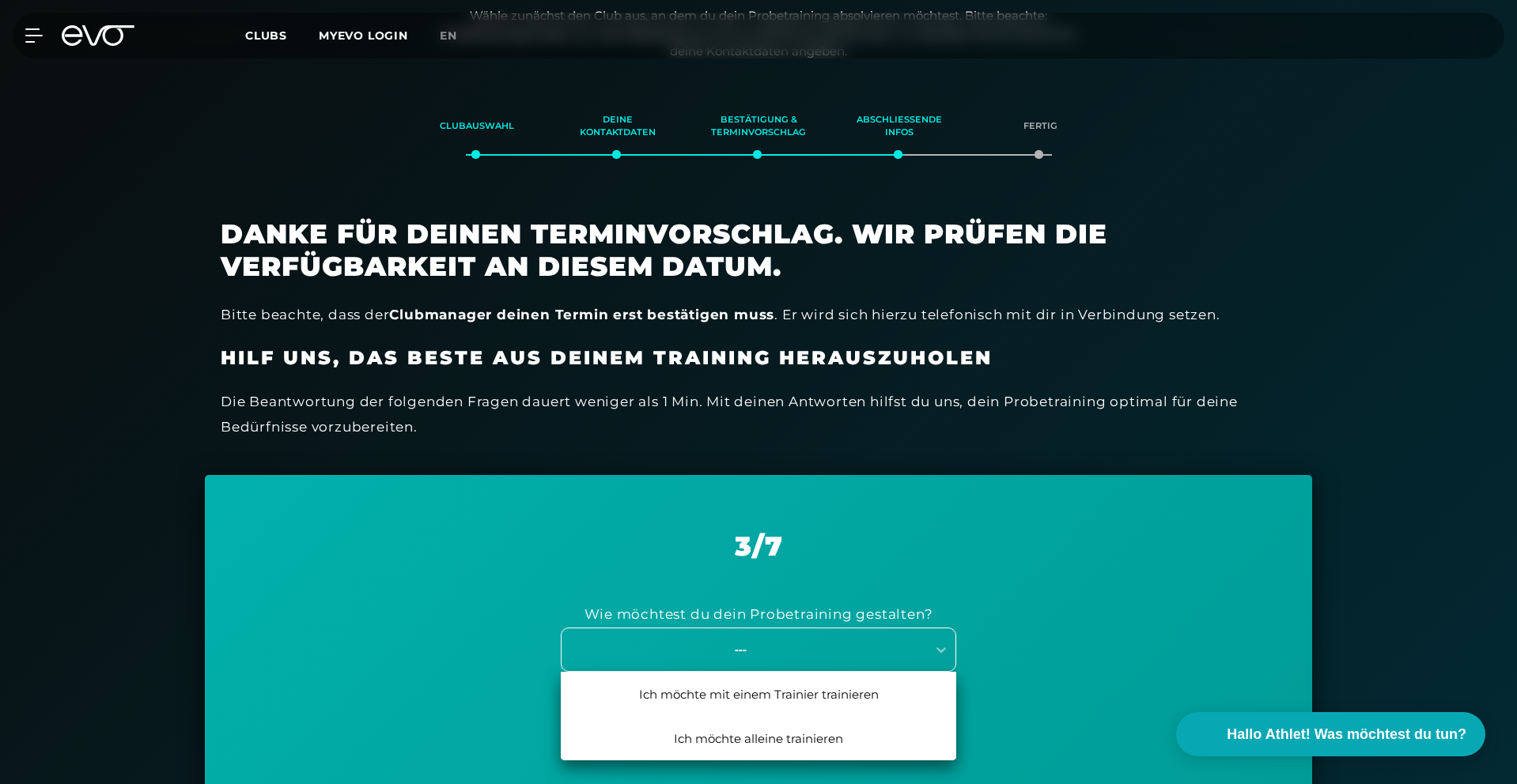
click at [854, 668] on div "---" at bounding box center [758, 649] width 395 height 44
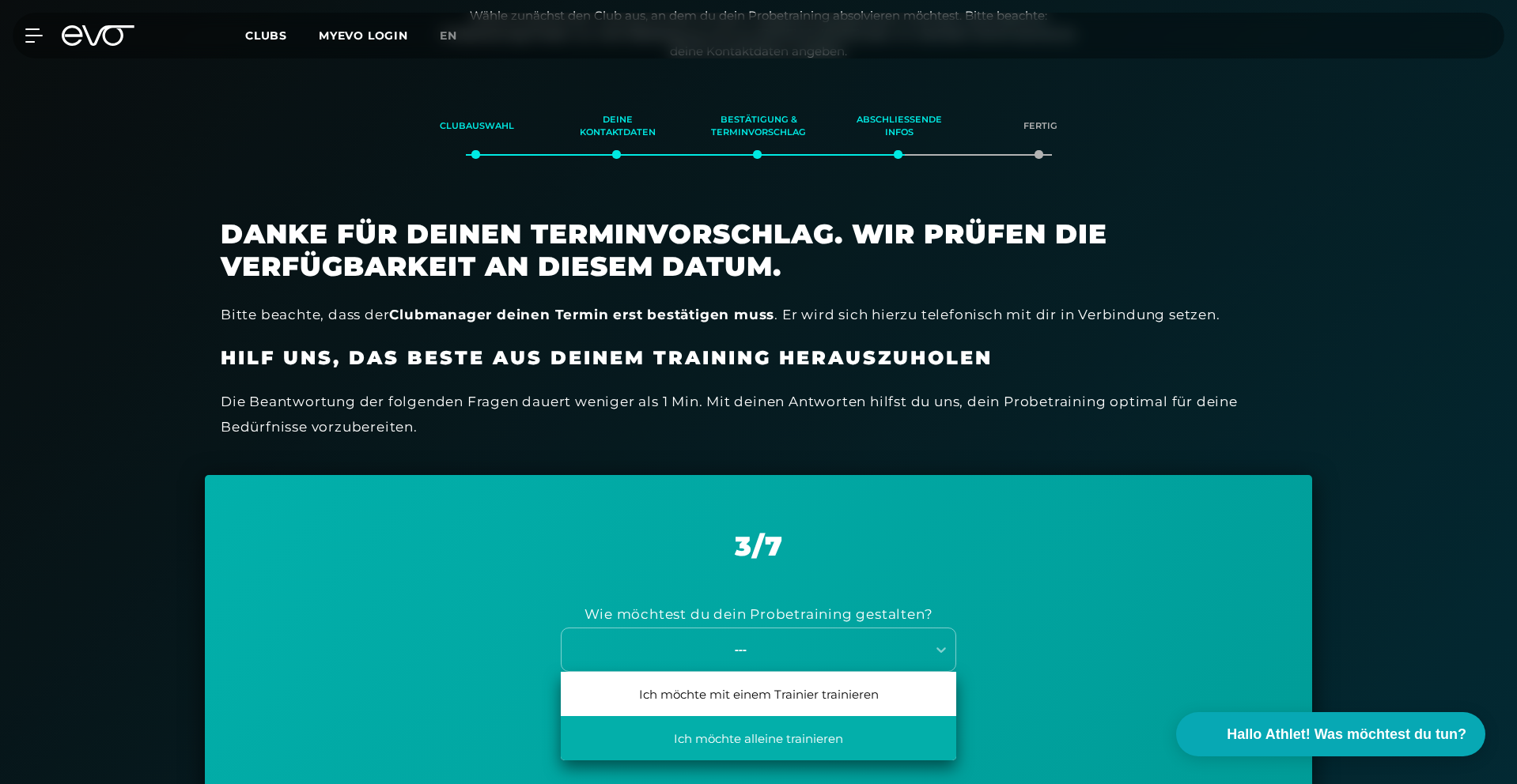
click at [814, 743] on div "Ich möchte alleine trainieren" at bounding box center [758, 738] width 395 height 44
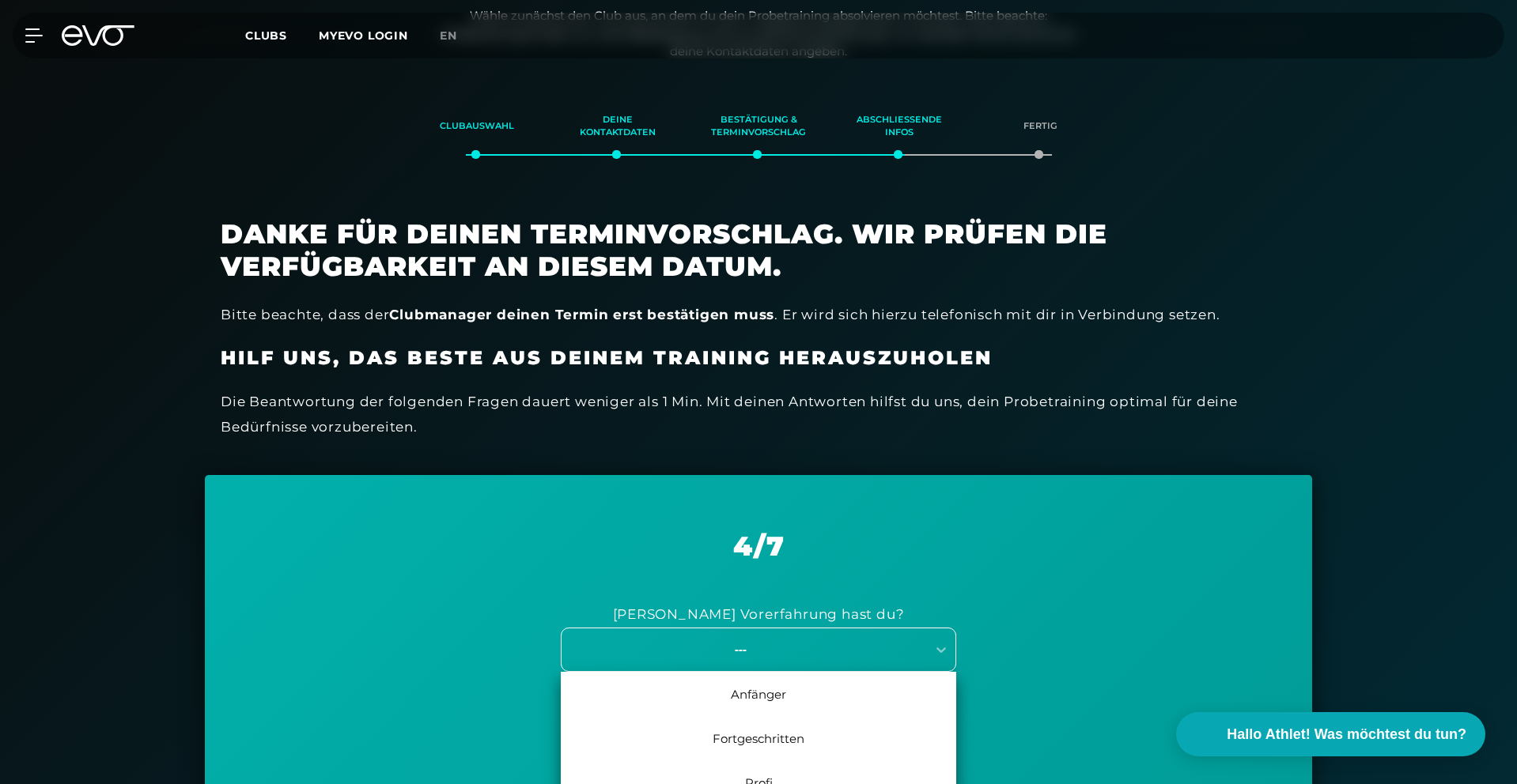
click at [817, 654] on div "Anfänger, 1 of 3. 3 results available. Use Up and Down to choose options, press…" at bounding box center [758, 649] width 395 height 44
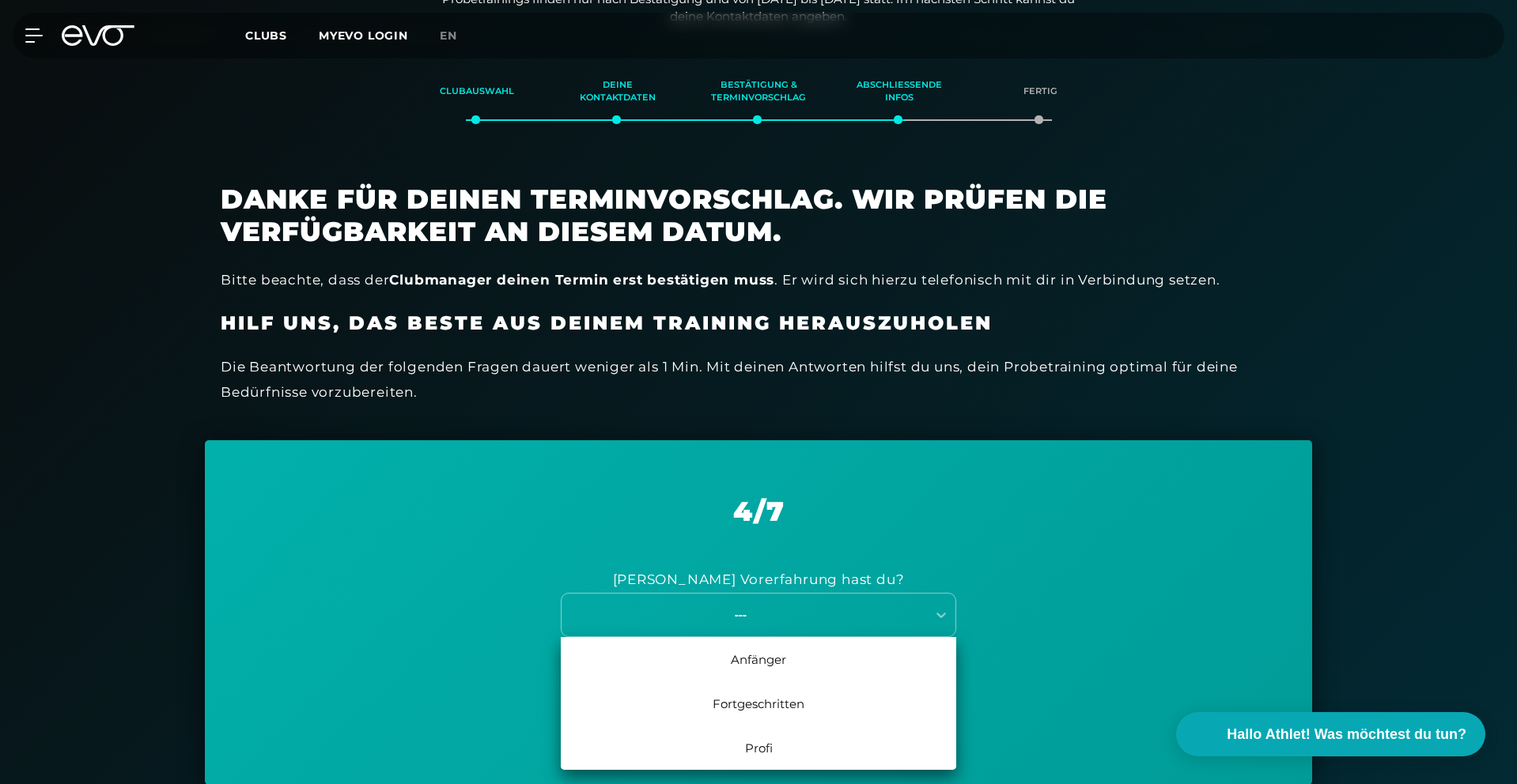
scroll to position [303, 0]
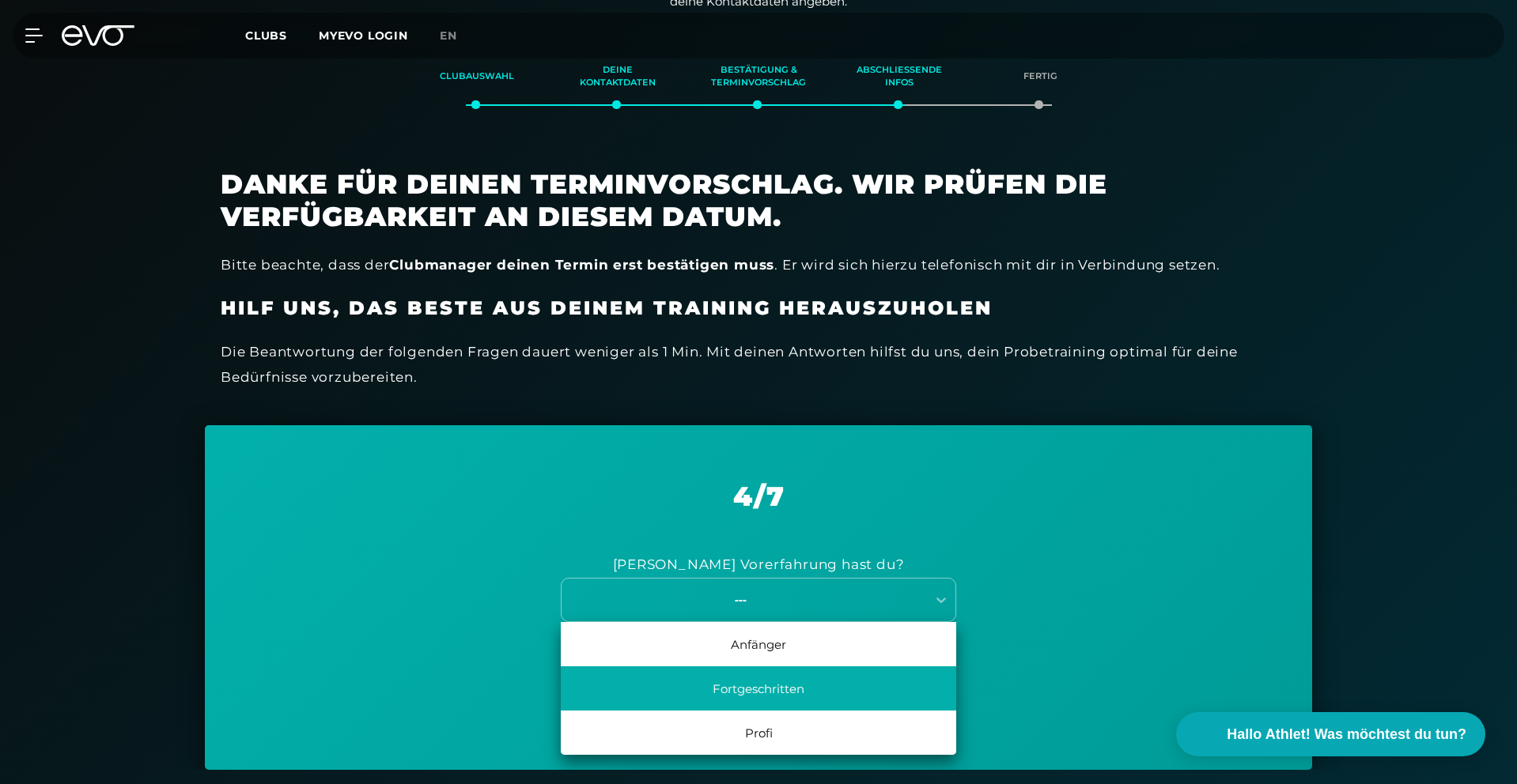
click at [819, 684] on div "Fortgeschritten" at bounding box center [758, 688] width 395 height 44
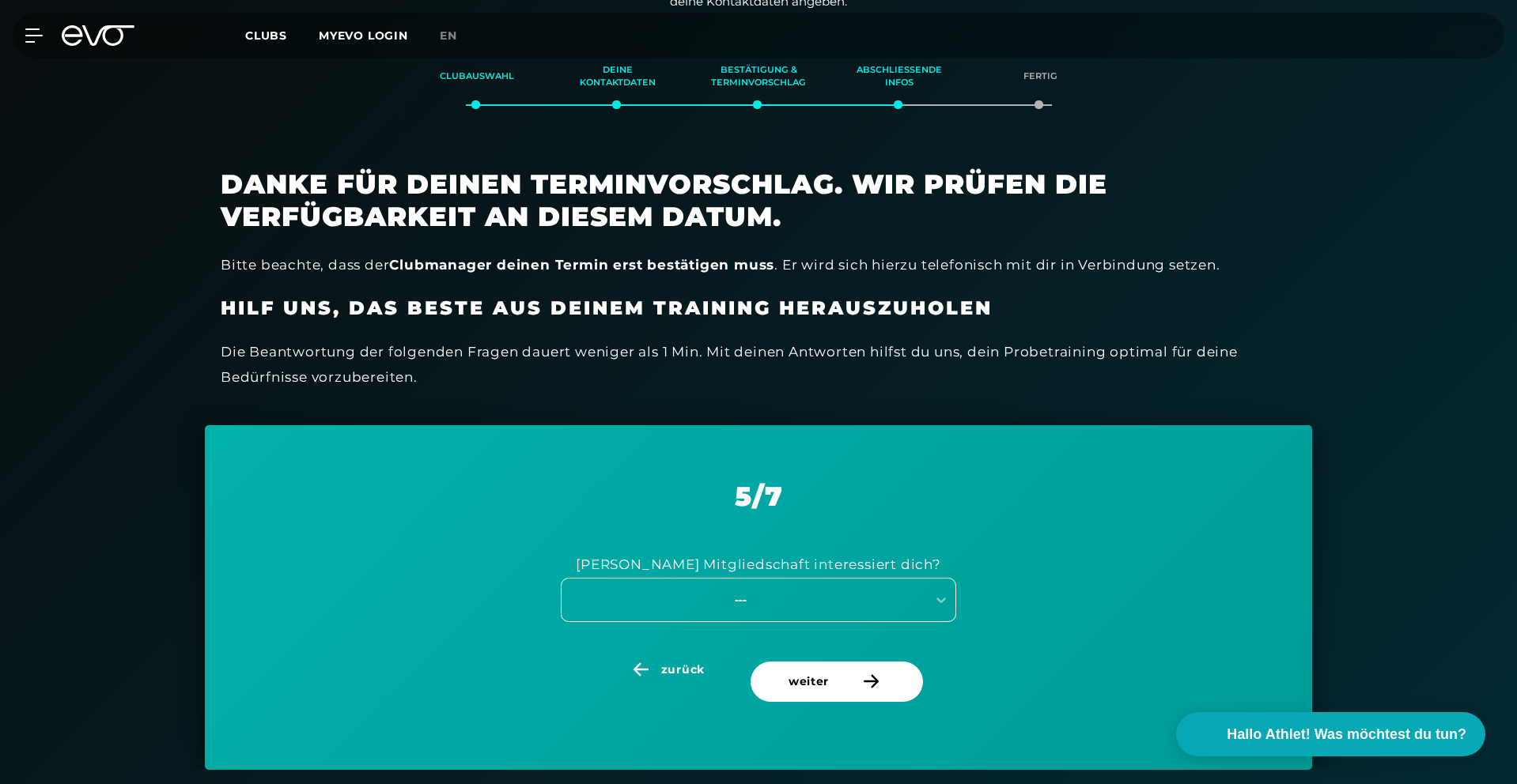
click at [845, 614] on div "---" at bounding box center [758, 599] width 395 height 44
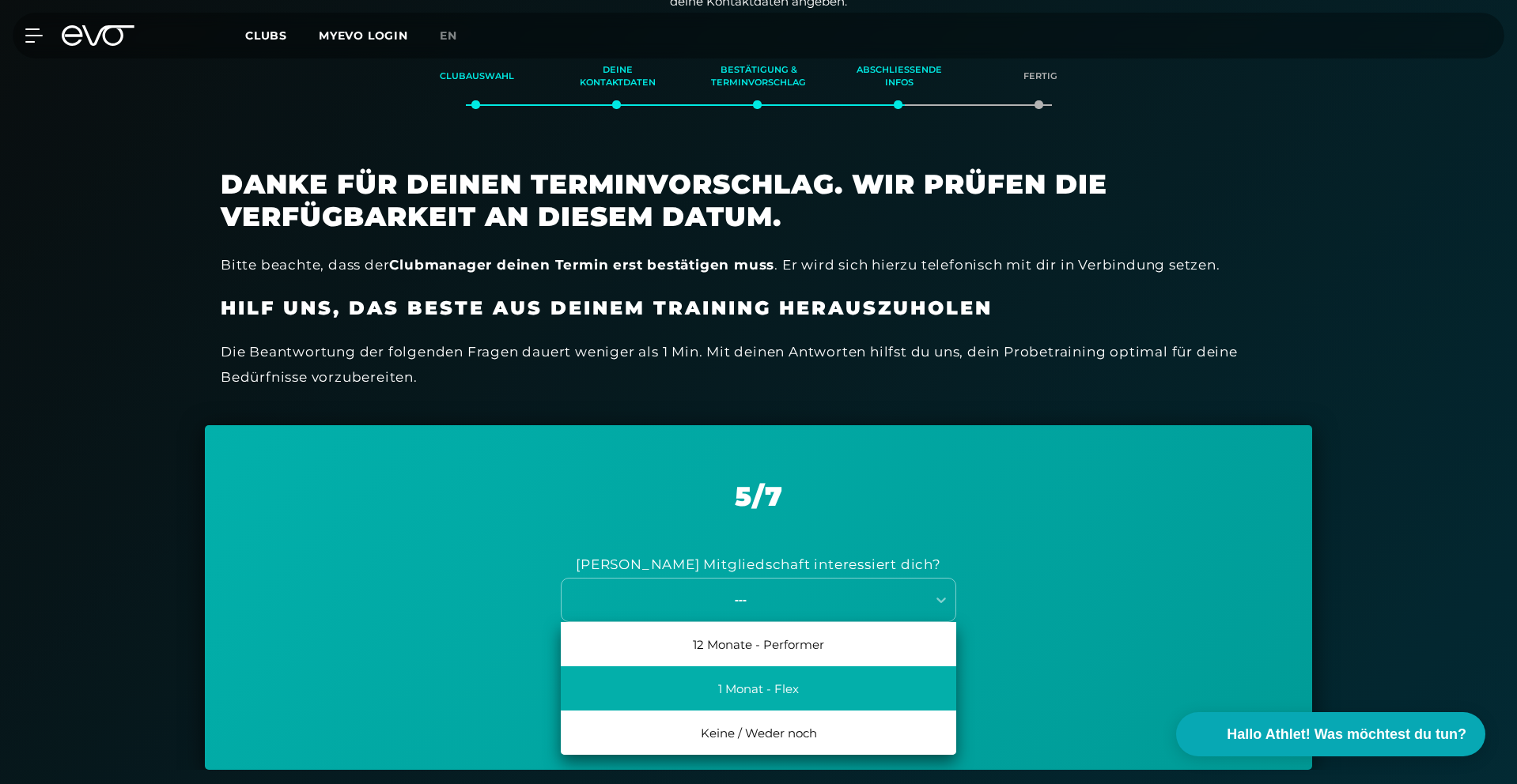
click at [814, 690] on div "1 Monat - Flex" at bounding box center [758, 688] width 395 height 44
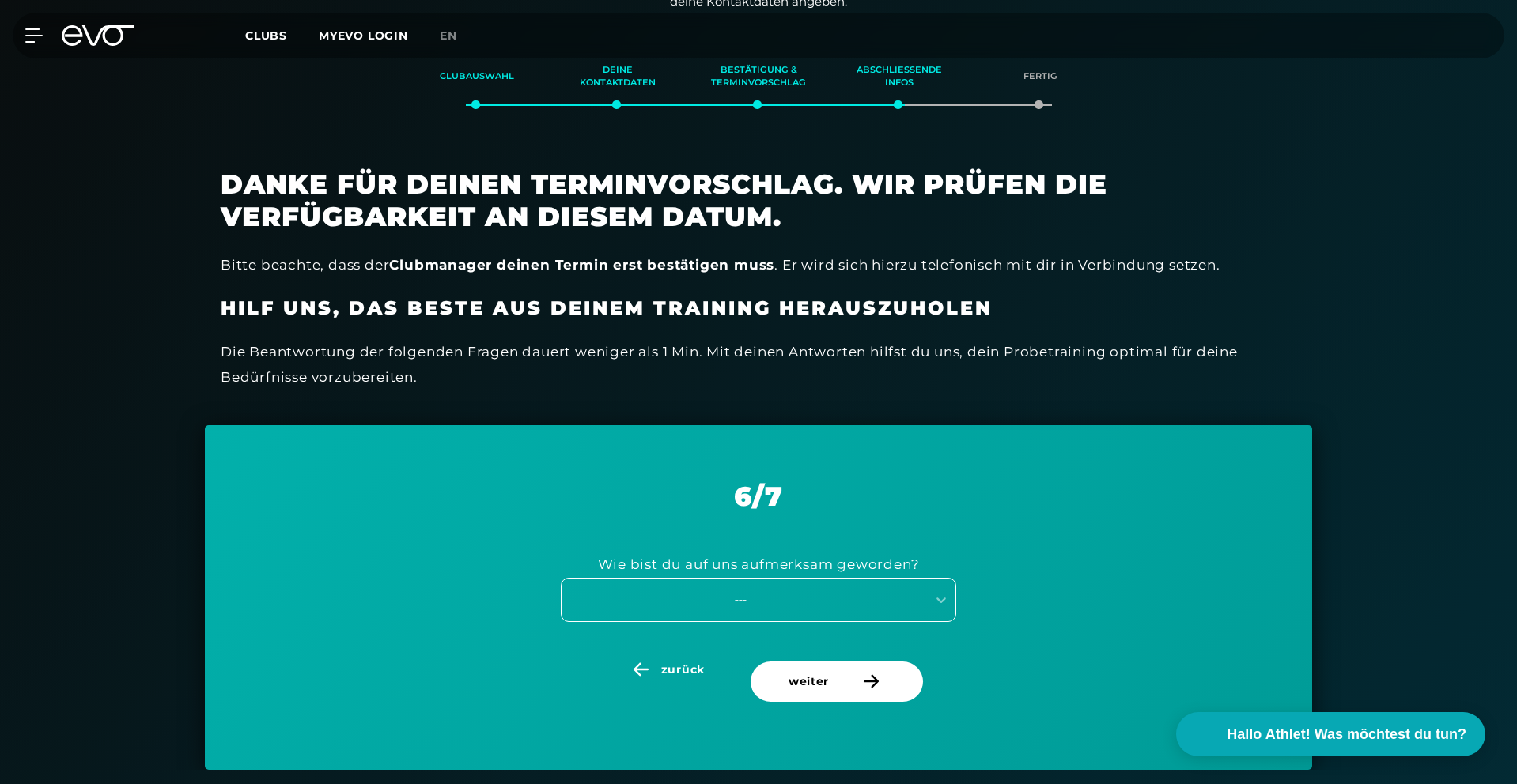
scroll to position [379, 0]
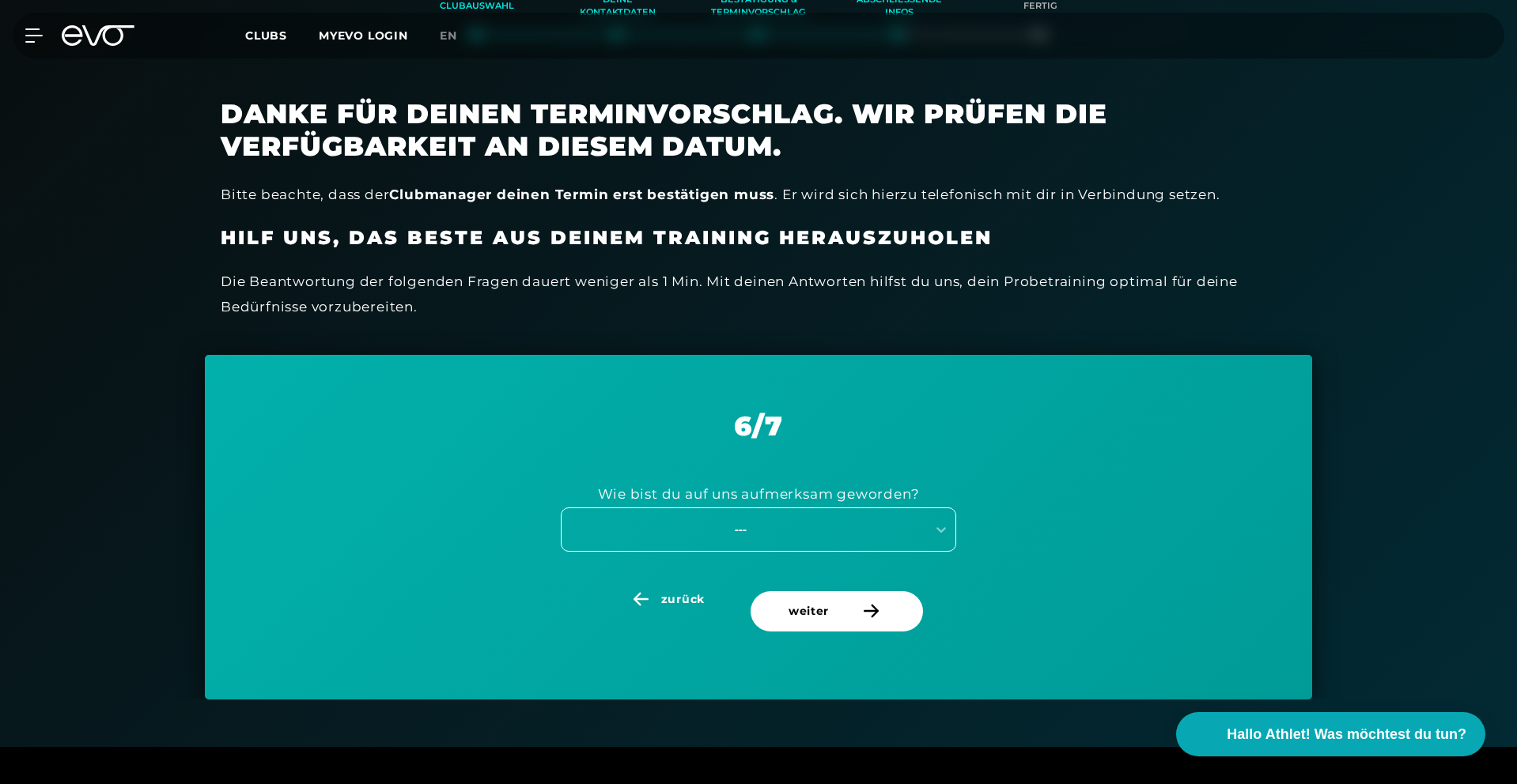
click at [837, 552] on div "---" at bounding box center [758, 530] width 395 height 44
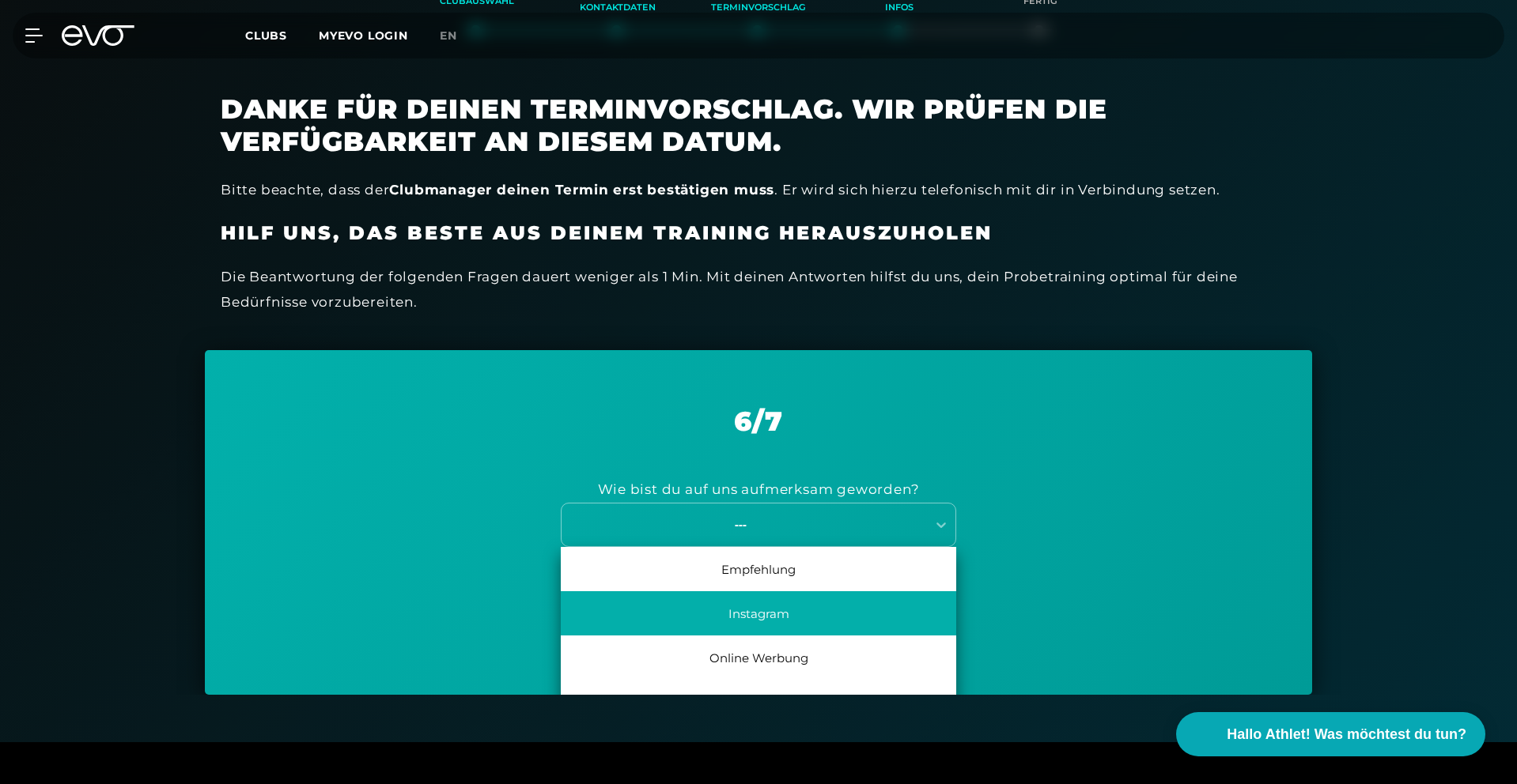
click at [824, 614] on div "Instagram" at bounding box center [758, 612] width 395 height 44
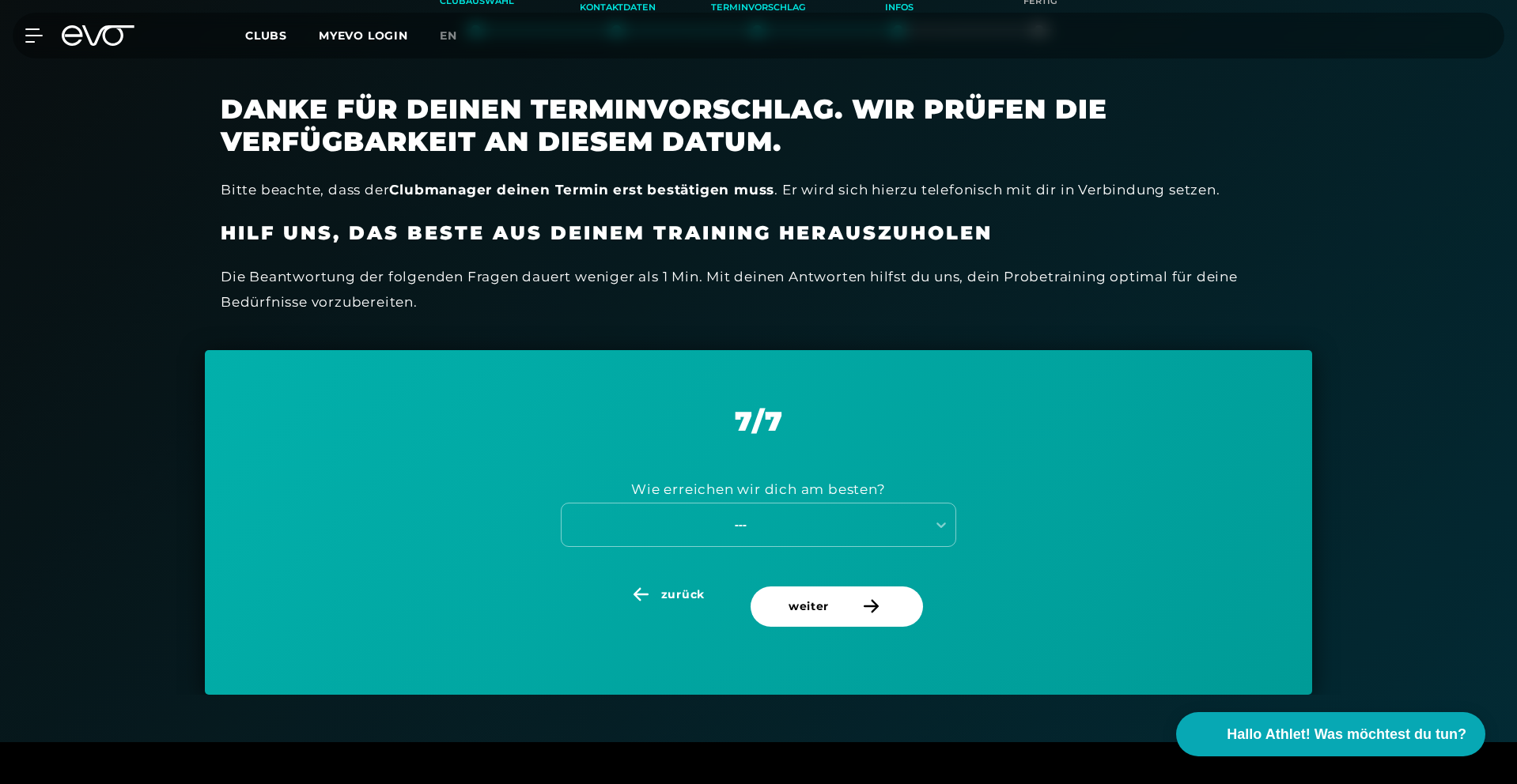
click at [847, 490] on div "Wie erreichen wir dich am besten?" at bounding box center [757, 489] width 254 height 25
click at [843, 517] on div "---" at bounding box center [740, 524] width 355 height 18
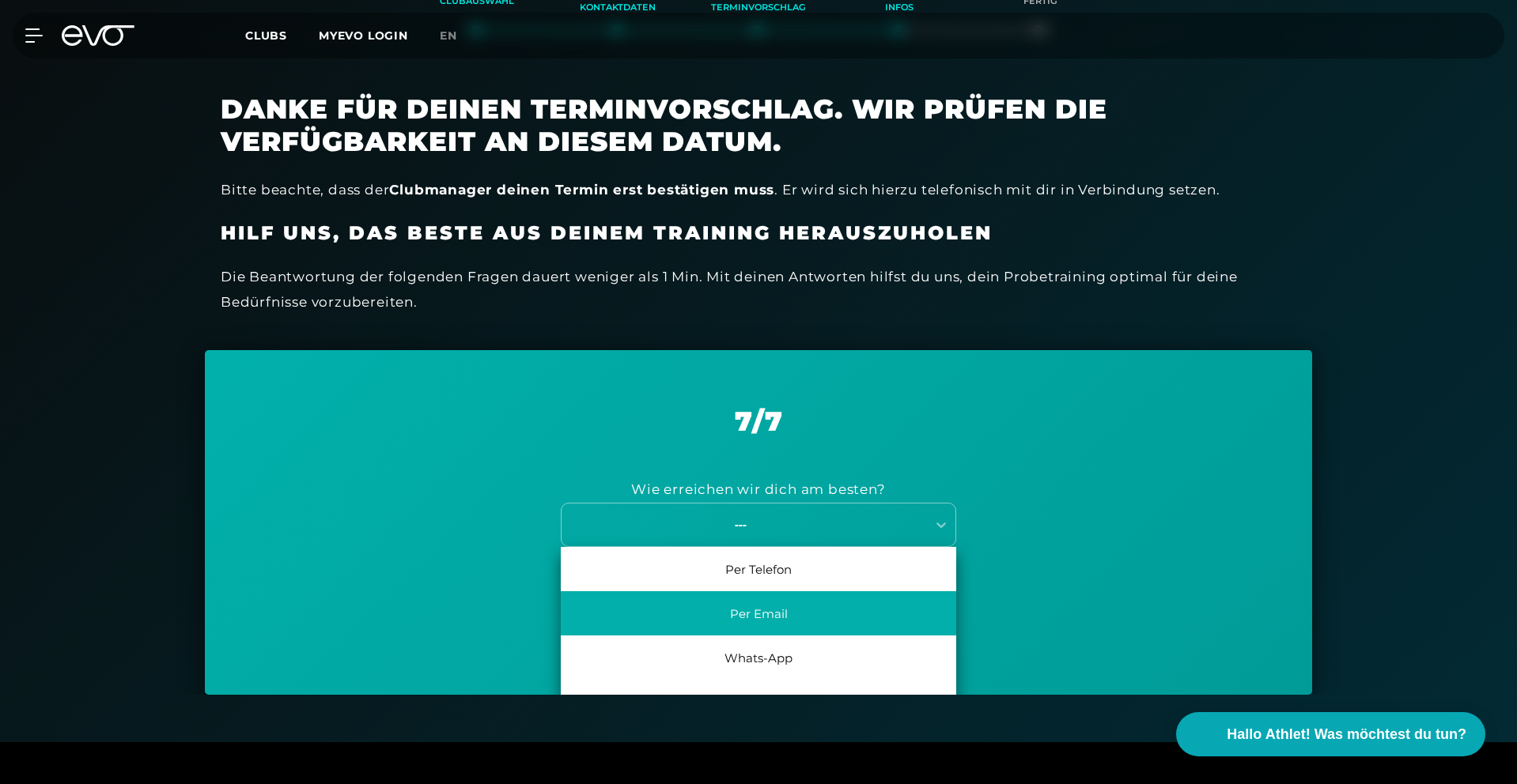
click at [802, 613] on div "Per Email" at bounding box center [758, 612] width 395 height 44
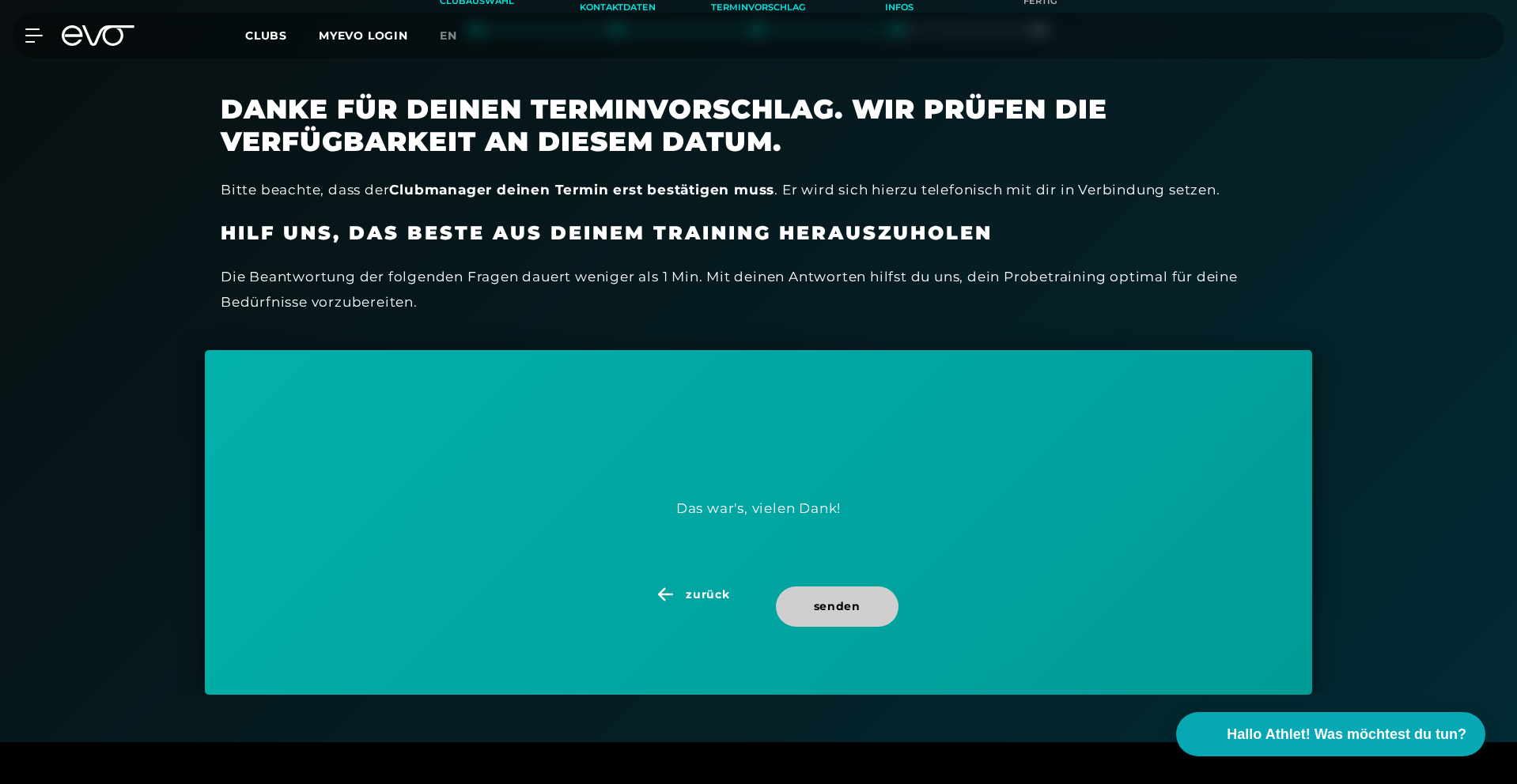
click at [895, 613] on span "senden" at bounding box center [837, 606] width 123 height 41
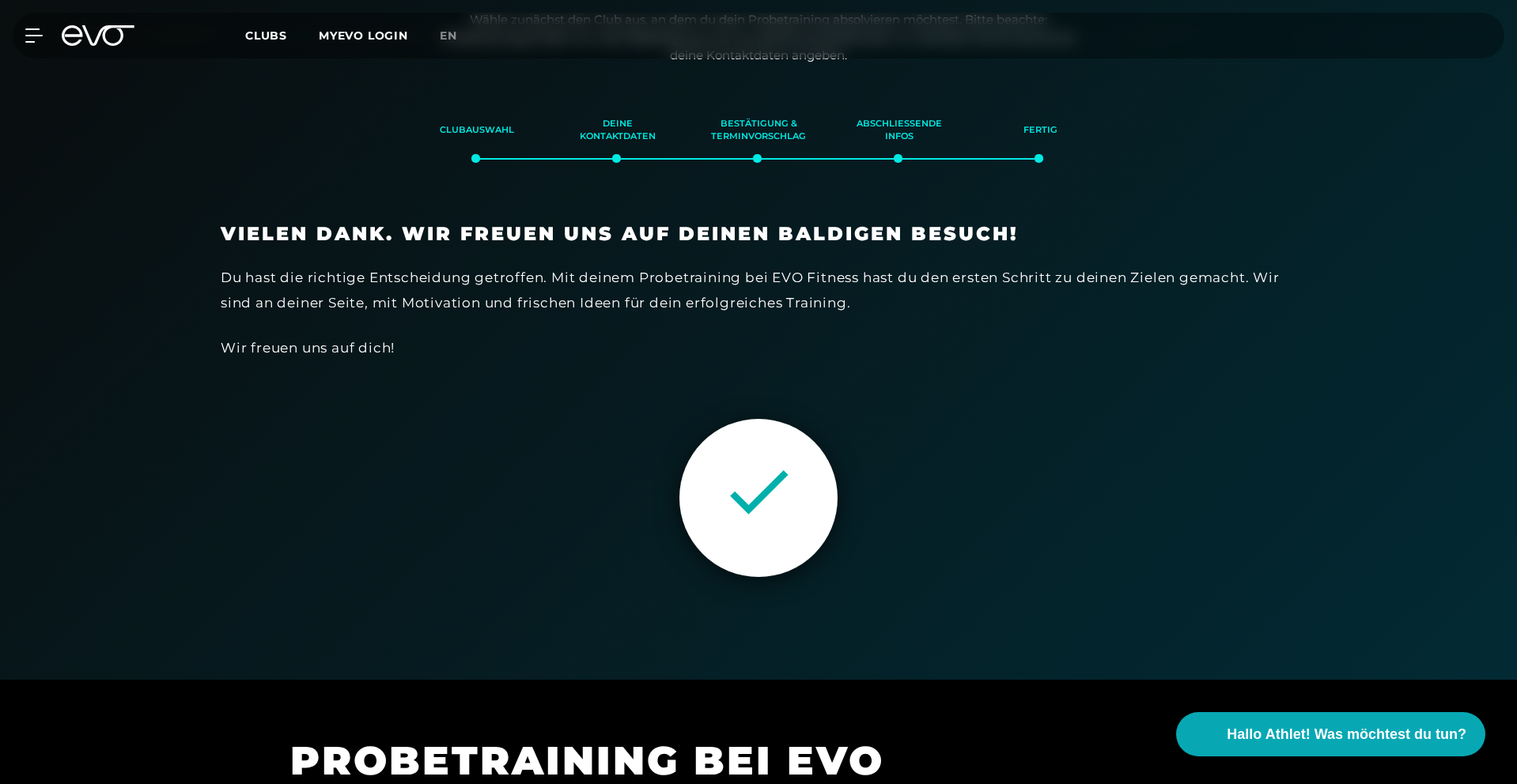
scroll to position [0, 0]
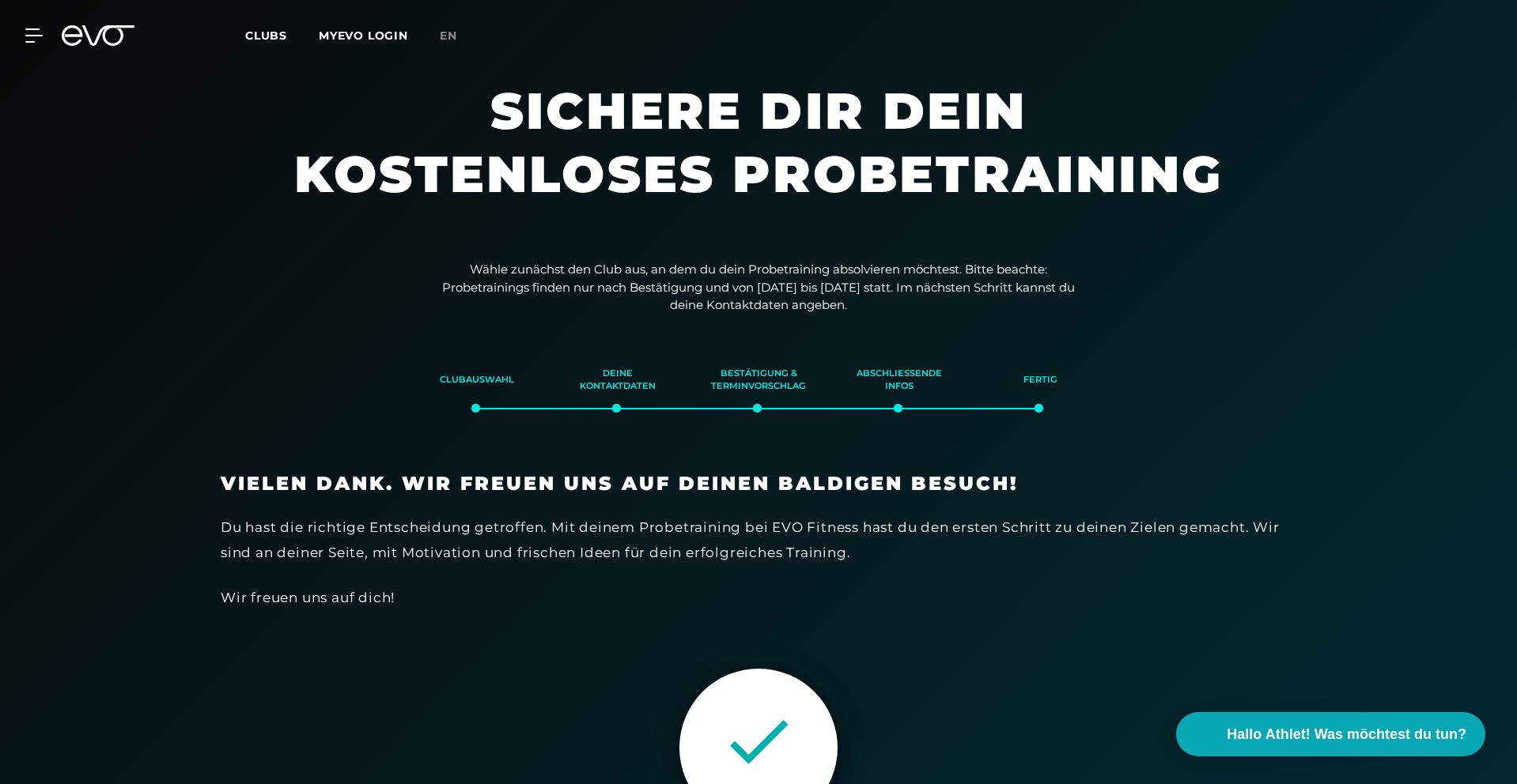
drag, startPoint x: 390, startPoint y: 183, endPoint x: 366, endPoint y: 103, distance: 83.5
click at [392, 180] on h1 "Sichere dir dein kostenloses Probetraining" at bounding box center [758, 158] width 949 height 158
